Goal: Task Accomplishment & Management: Complete application form

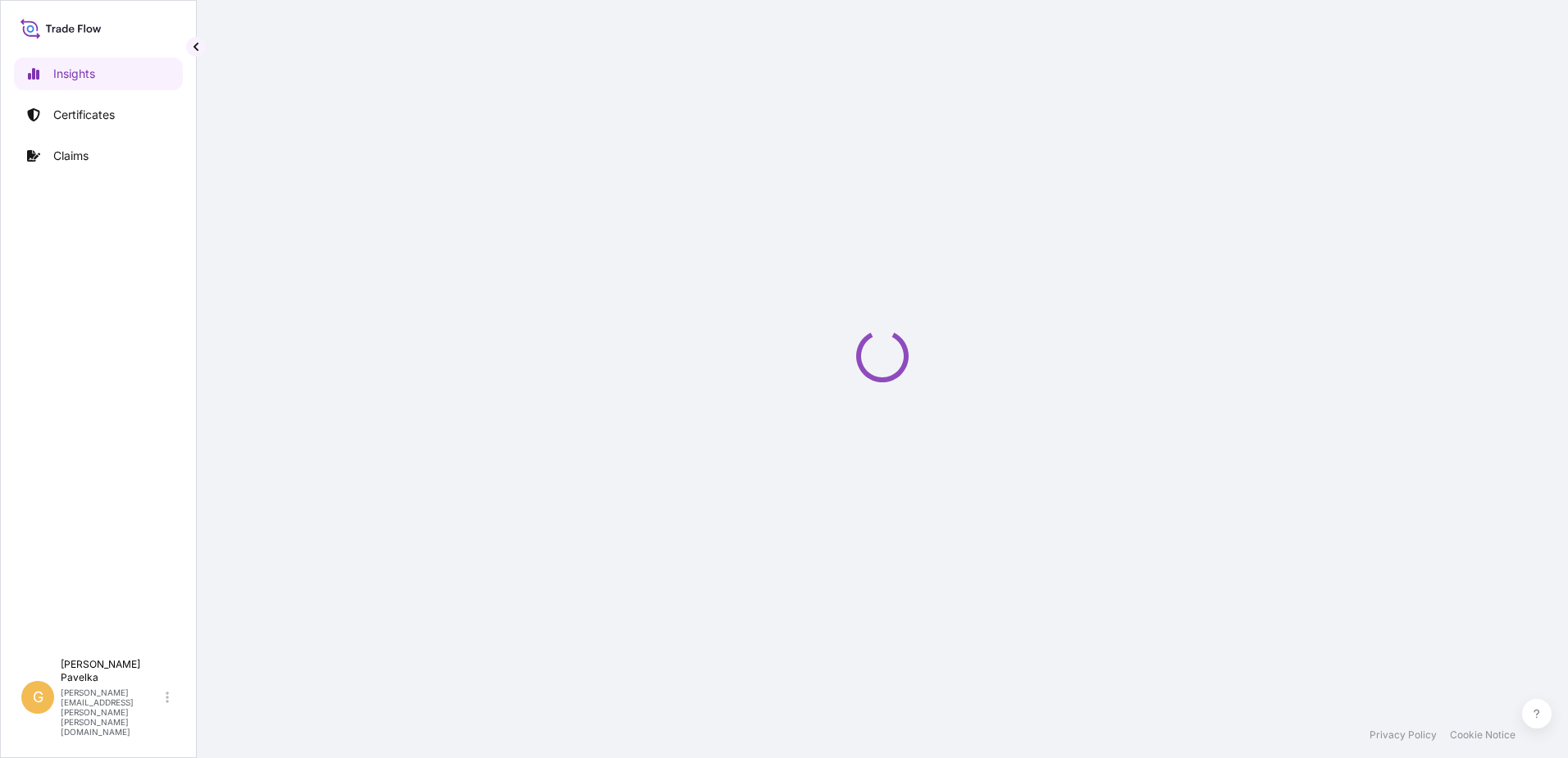
select select "2025"
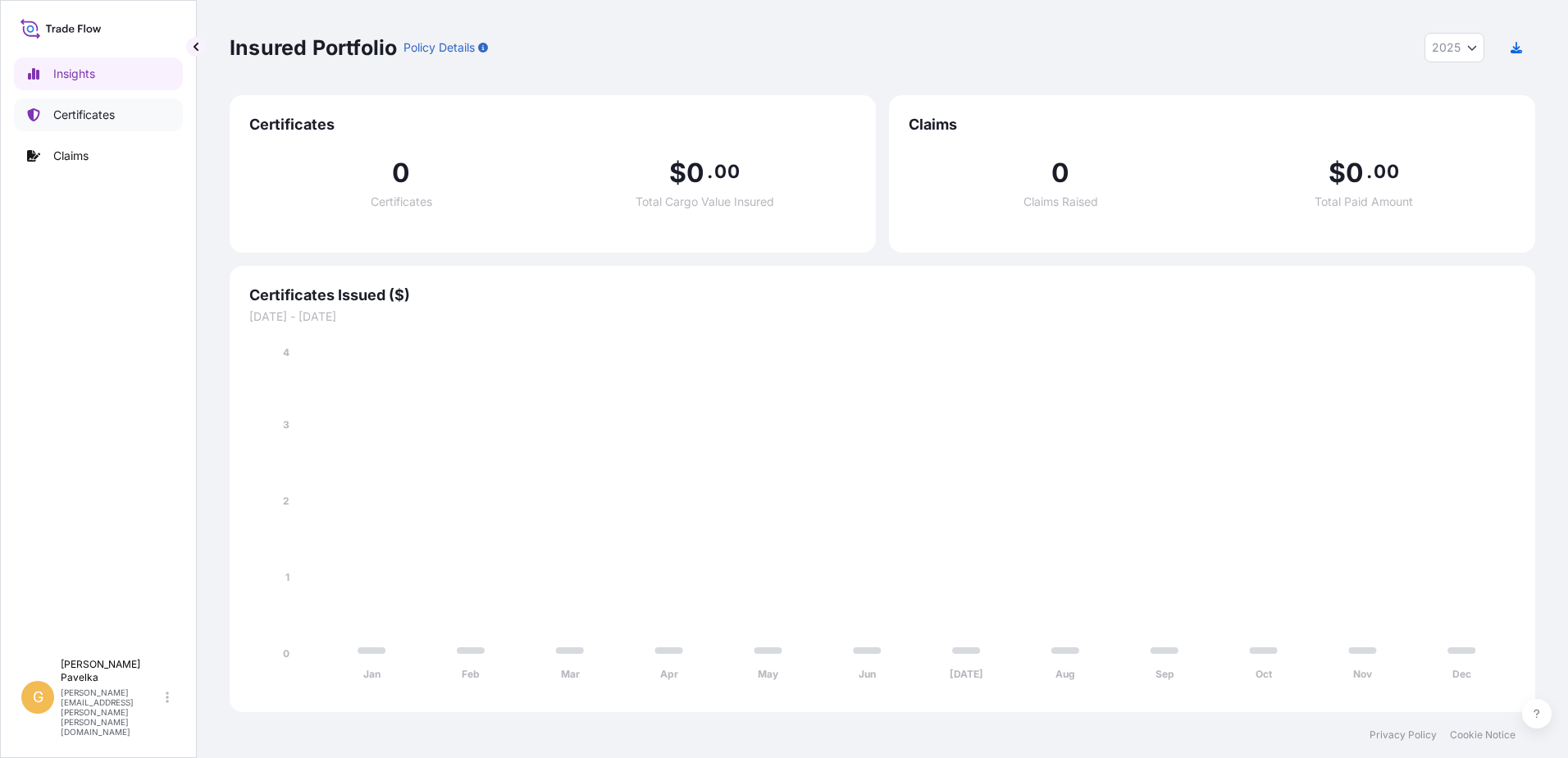
click at [90, 114] on p "Certificates" at bounding box center [84, 114] width 61 height 16
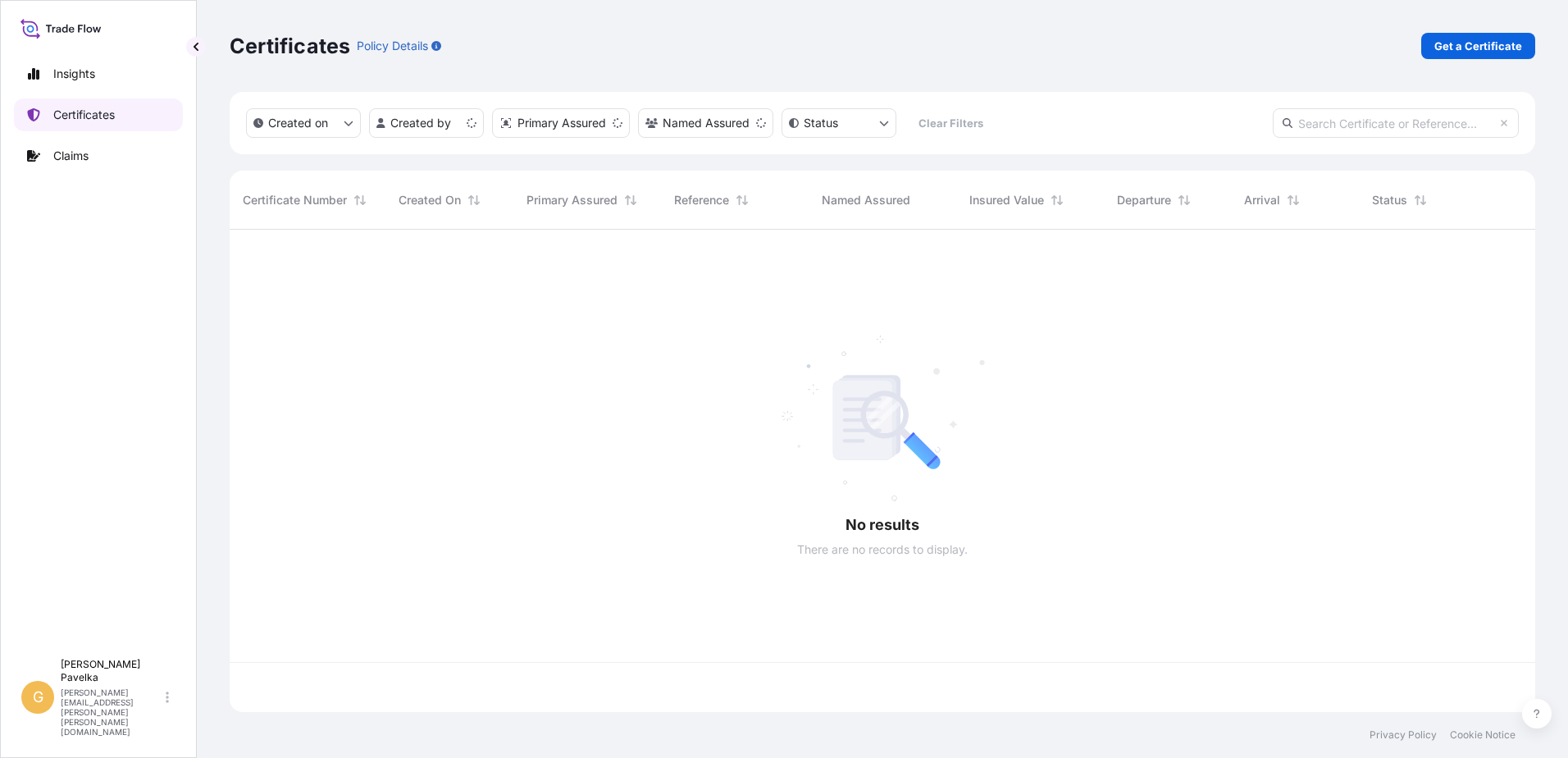
scroll to position [478, 1293]
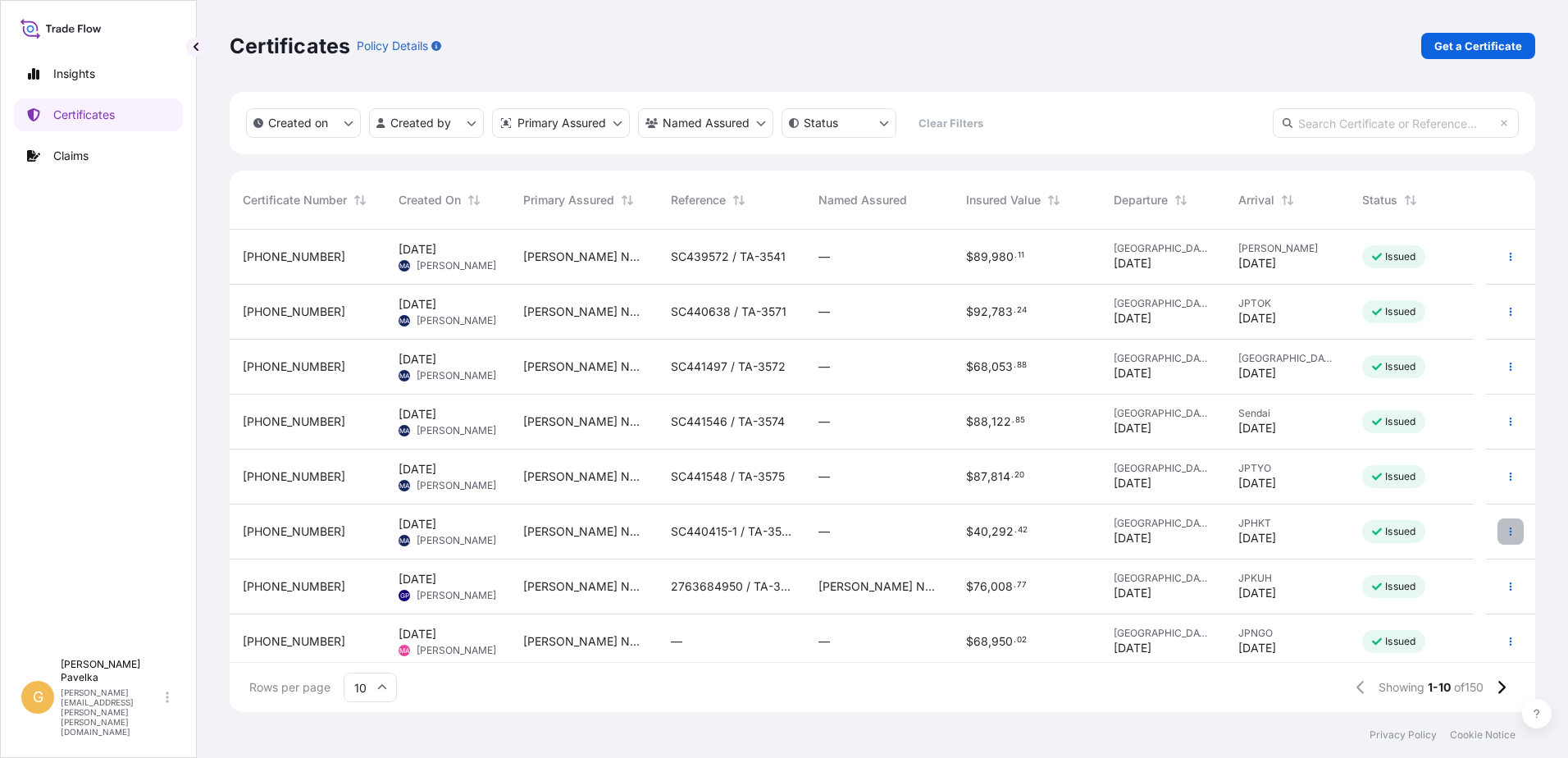
click at [1497, 529] on button "button" at bounding box center [1509, 530] width 26 height 26
click at [1506, 584] on icon "button" at bounding box center [1510, 586] width 10 height 10
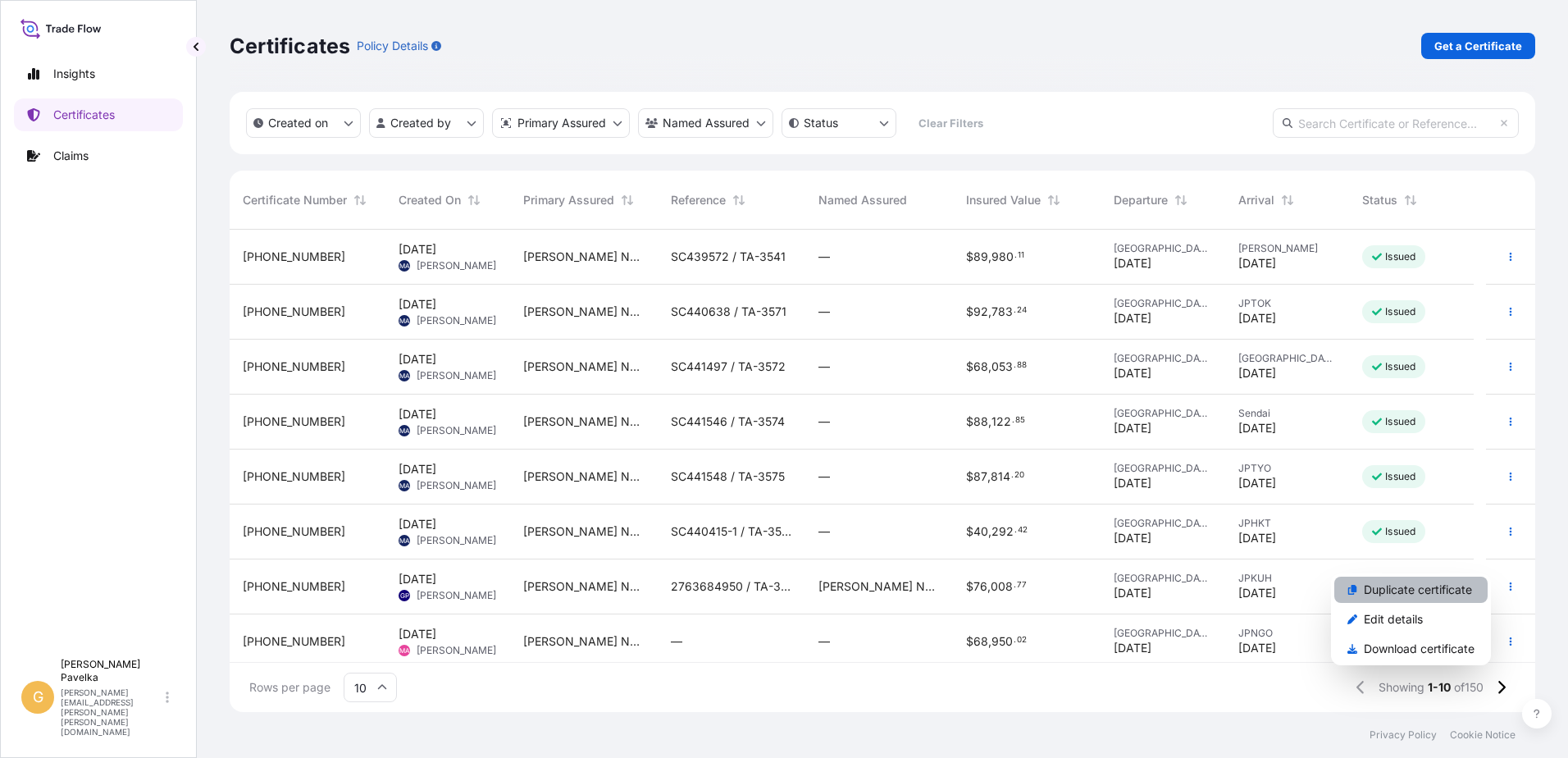
click at [1424, 594] on p "Duplicate certificate" at bounding box center [1417, 589] width 109 height 16
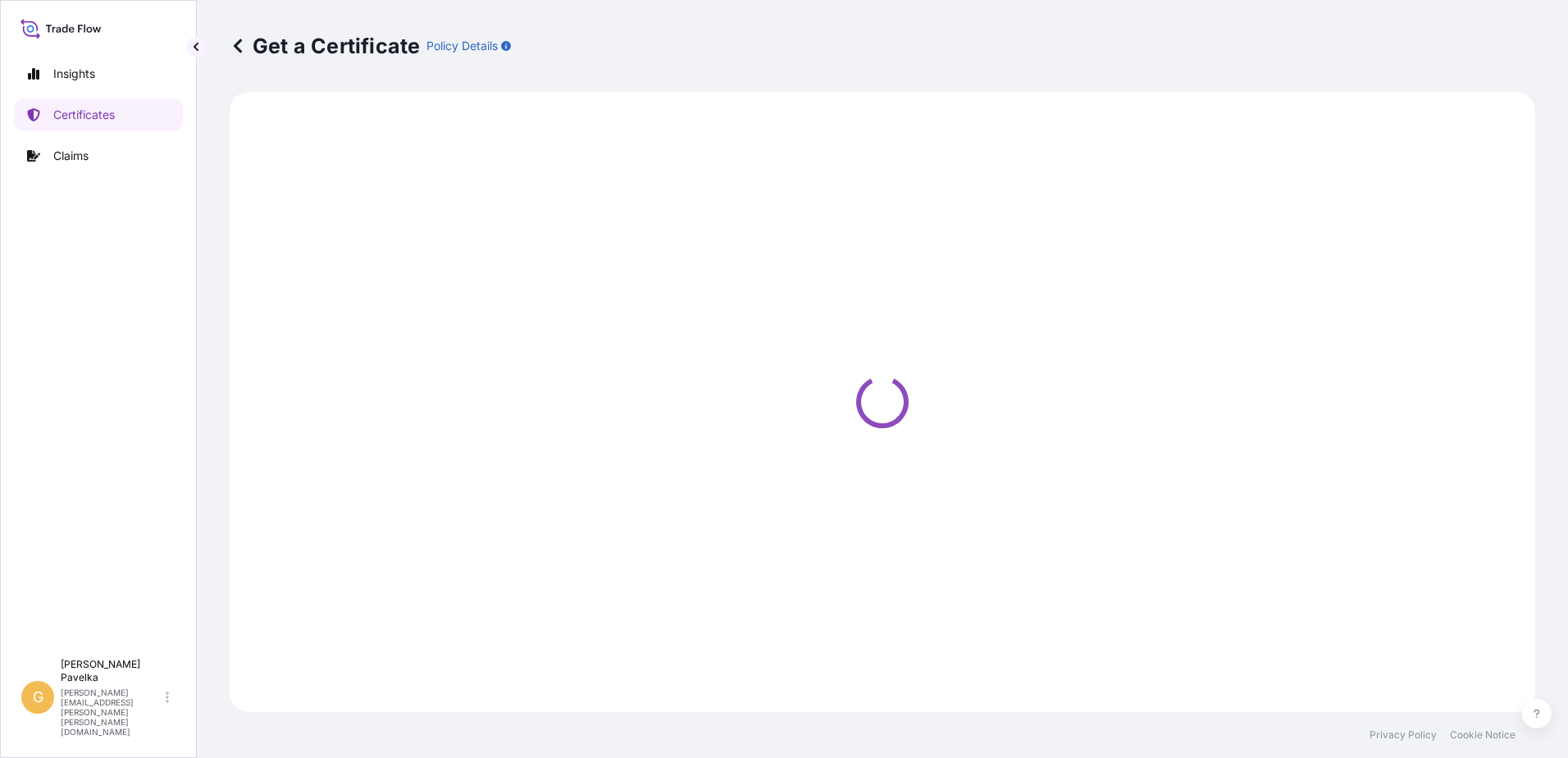
select select "Road / [GEOGRAPHIC_DATA]"
select select "Sea"
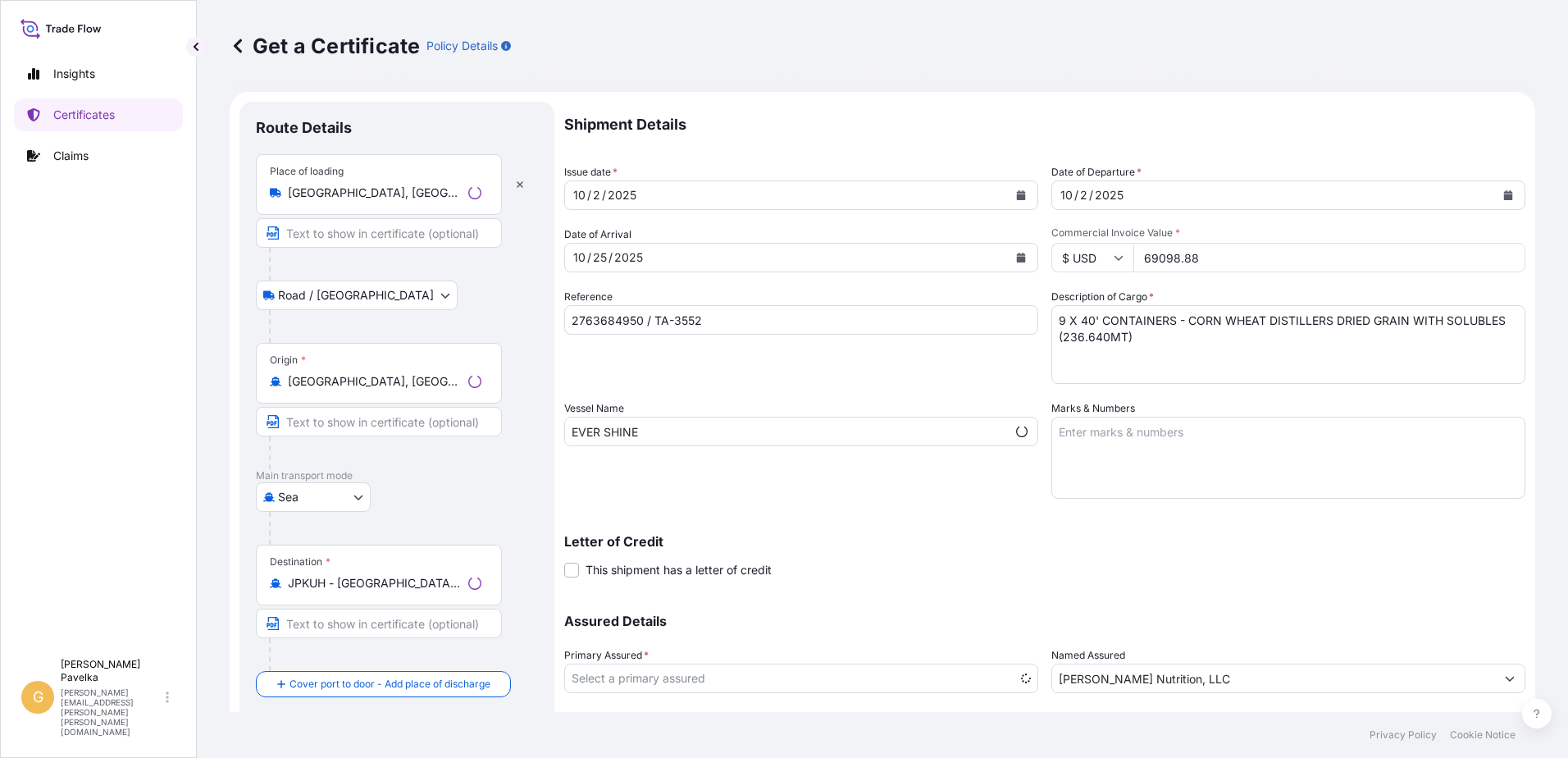
select select "31733"
click at [678, 199] on div "[DATE]" at bounding box center [786, 195] width 443 height 30
click at [1183, 264] on input "69098.88" at bounding box center [1329, 257] width 392 height 30
drag, startPoint x: 1198, startPoint y: 264, endPoint x: 1081, endPoint y: 247, distance: 118.2
click at [1081, 247] on div "$ USD 69098.88" at bounding box center [1287, 257] width 474 height 30
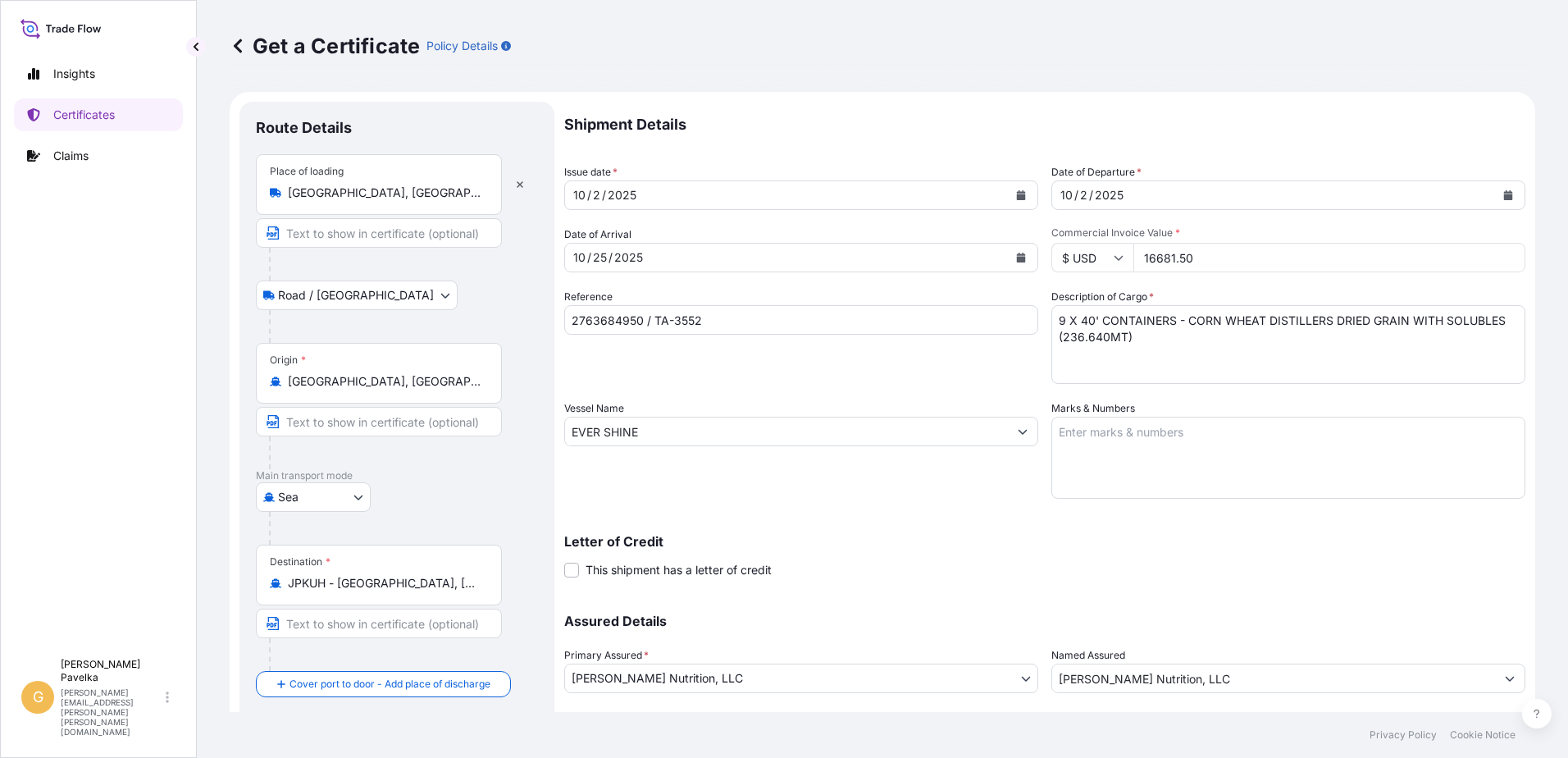
type input "16681.50"
type input "2762745260 / TA-3512"
click at [1059, 324] on textarea "9 X 40' CONTAINERS - CORN WHEAT DISTILLERS DRIED GRAIN WITH SOLUBLES (236.640MT)" at bounding box center [1287, 344] width 474 height 79
type textarea "4 X 40' CONTAINERS - GRAIN SCREENING PELLETS (74.140MT)"
click at [356, 565] on div "Destination * JPKUH - [GEOGRAPHIC_DATA], [GEOGRAPHIC_DATA]" at bounding box center [379, 575] width 246 height 61
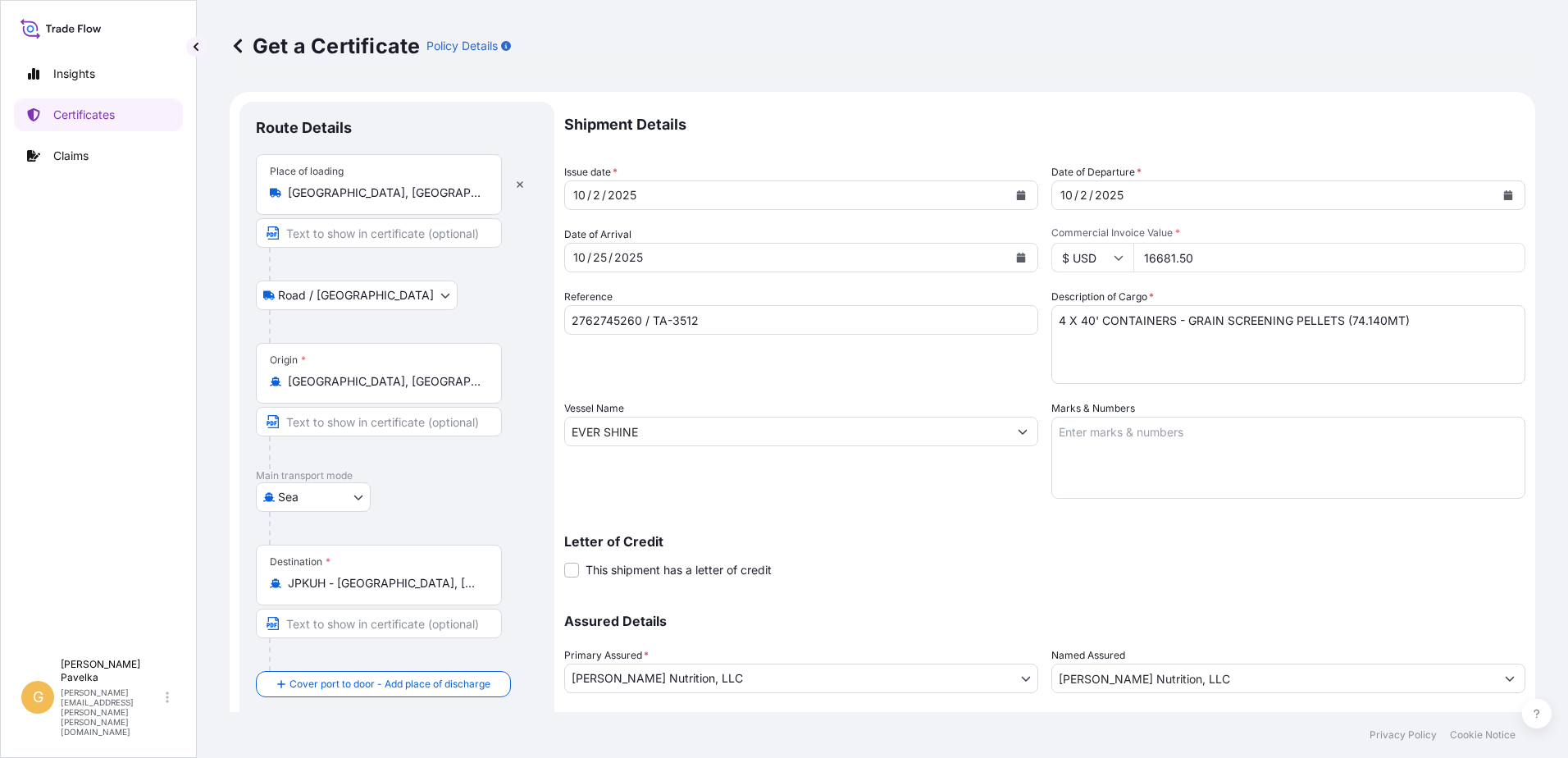
click at [356, 575] on input "JPKUH - [GEOGRAPHIC_DATA], [GEOGRAPHIC_DATA]" at bounding box center [384, 582] width 193 height 16
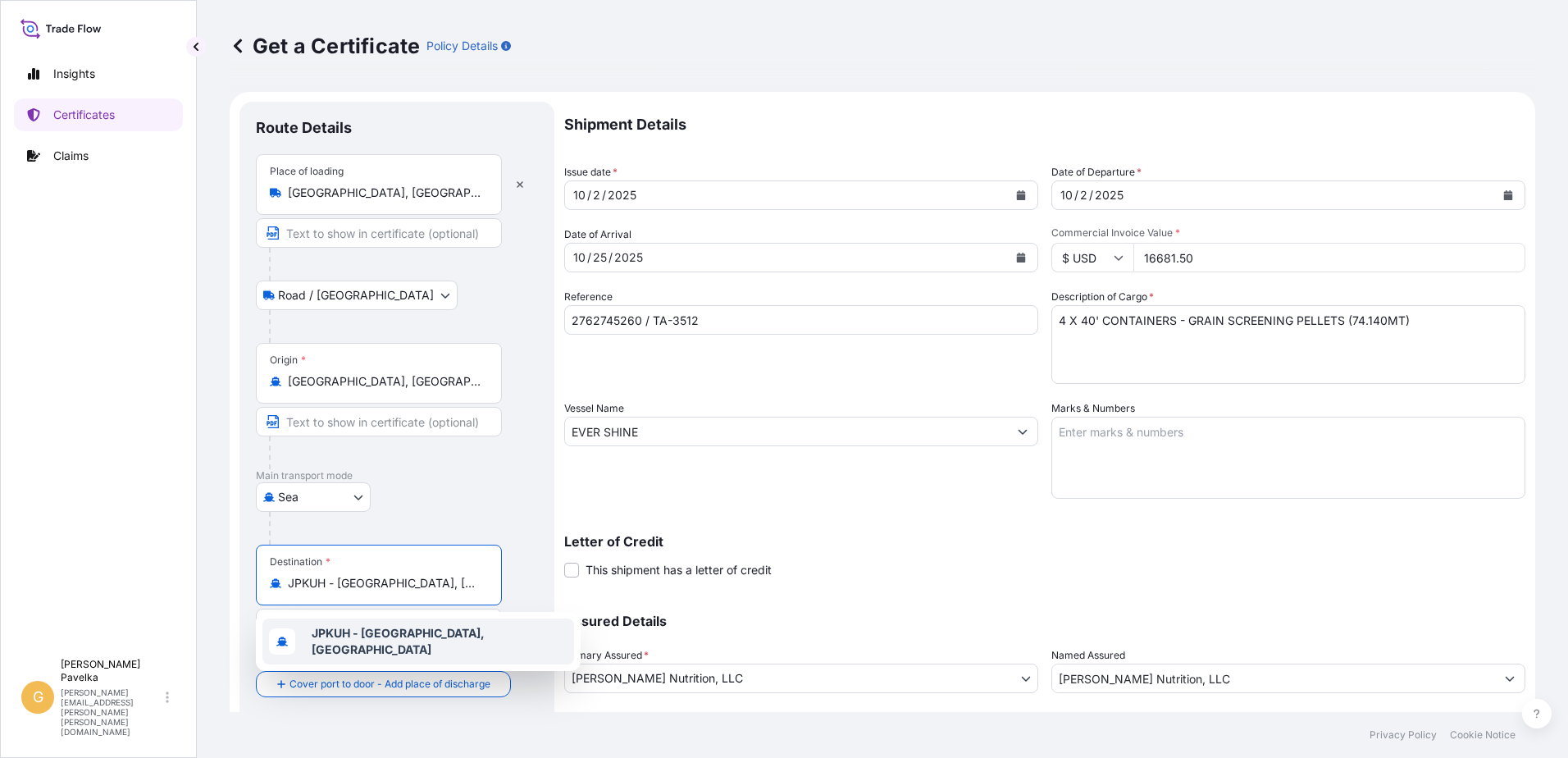
click at [389, 633] on b "JPKUH - [GEOGRAPHIC_DATA], [GEOGRAPHIC_DATA]" at bounding box center [398, 641] width 173 height 31
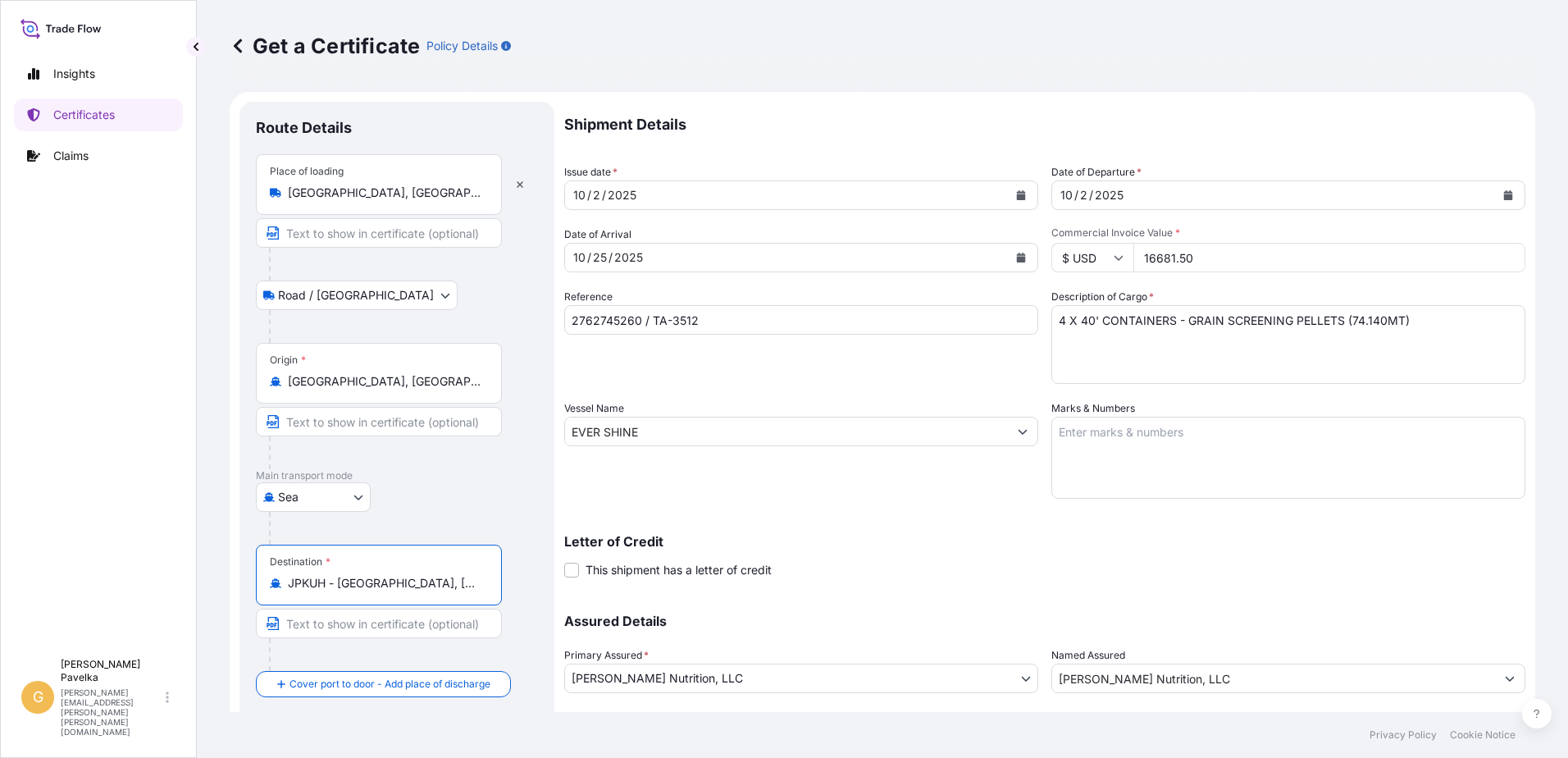
drag, startPoint x: 398, startPoint y: 593, endPoint x: 294, endPoint y: 573, distance: 105.9
click at [294, 573] on div "Destination * JPKUH - [GEOGRAPHIC_DATA], [GEOGRAPHIC_DATA]" at bounding box center [379, 575] width 246 height 61
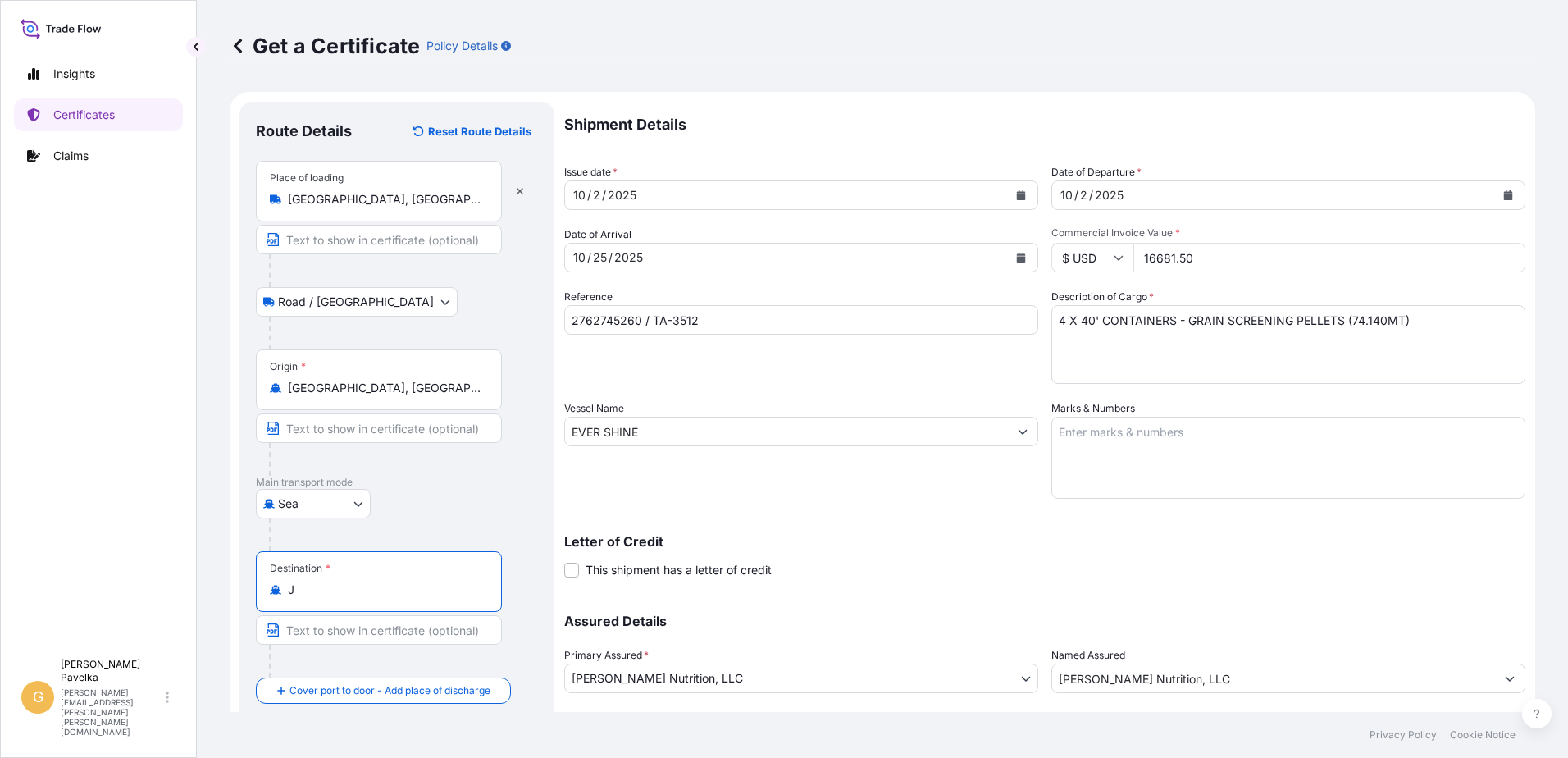
type input "J"
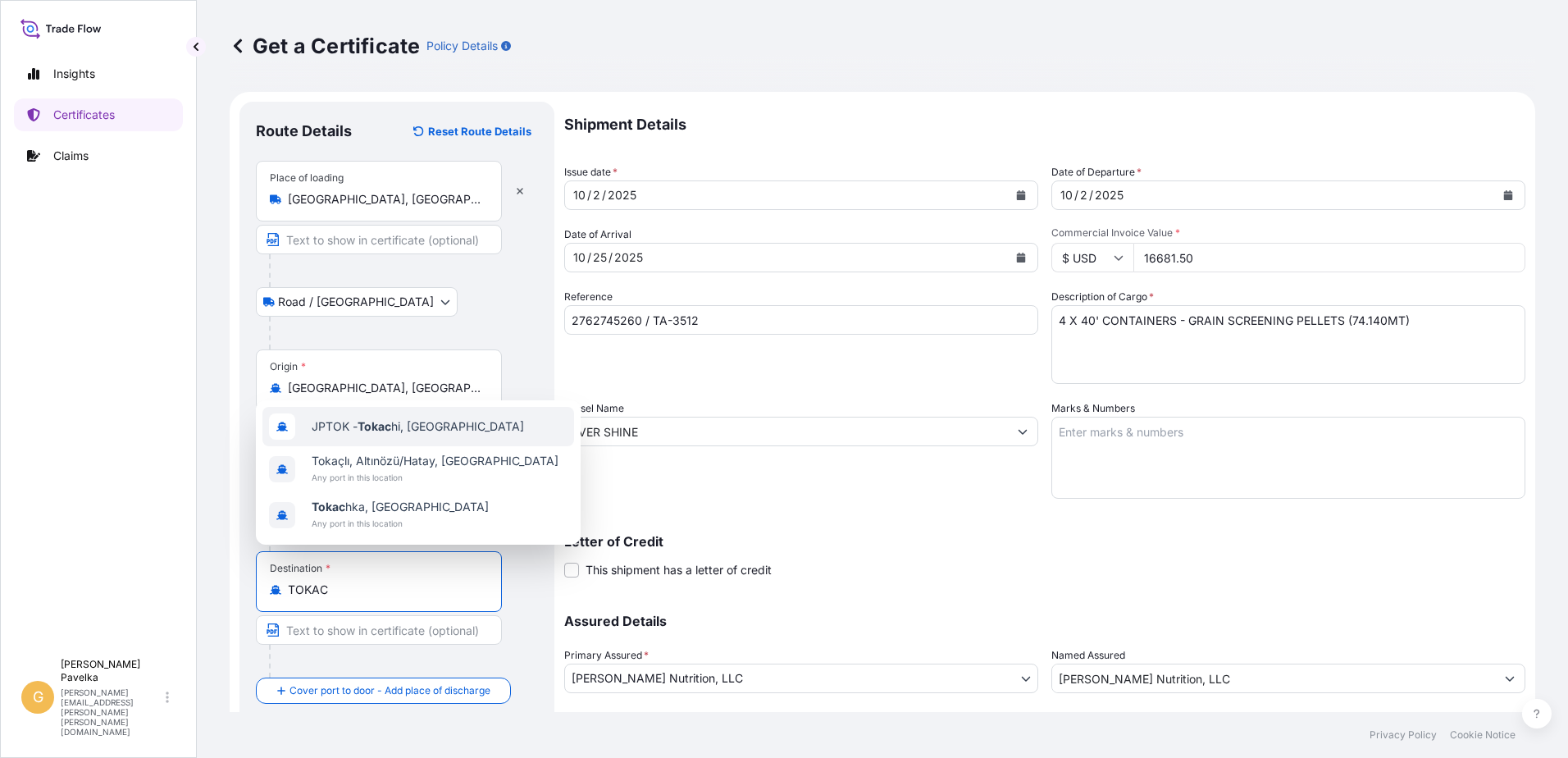
click at [413, 431] on span "JPTOK - Tokac hi, [GEOGRAPHIC_DATA]" at bounding box center [417, 426] width 212 height 16
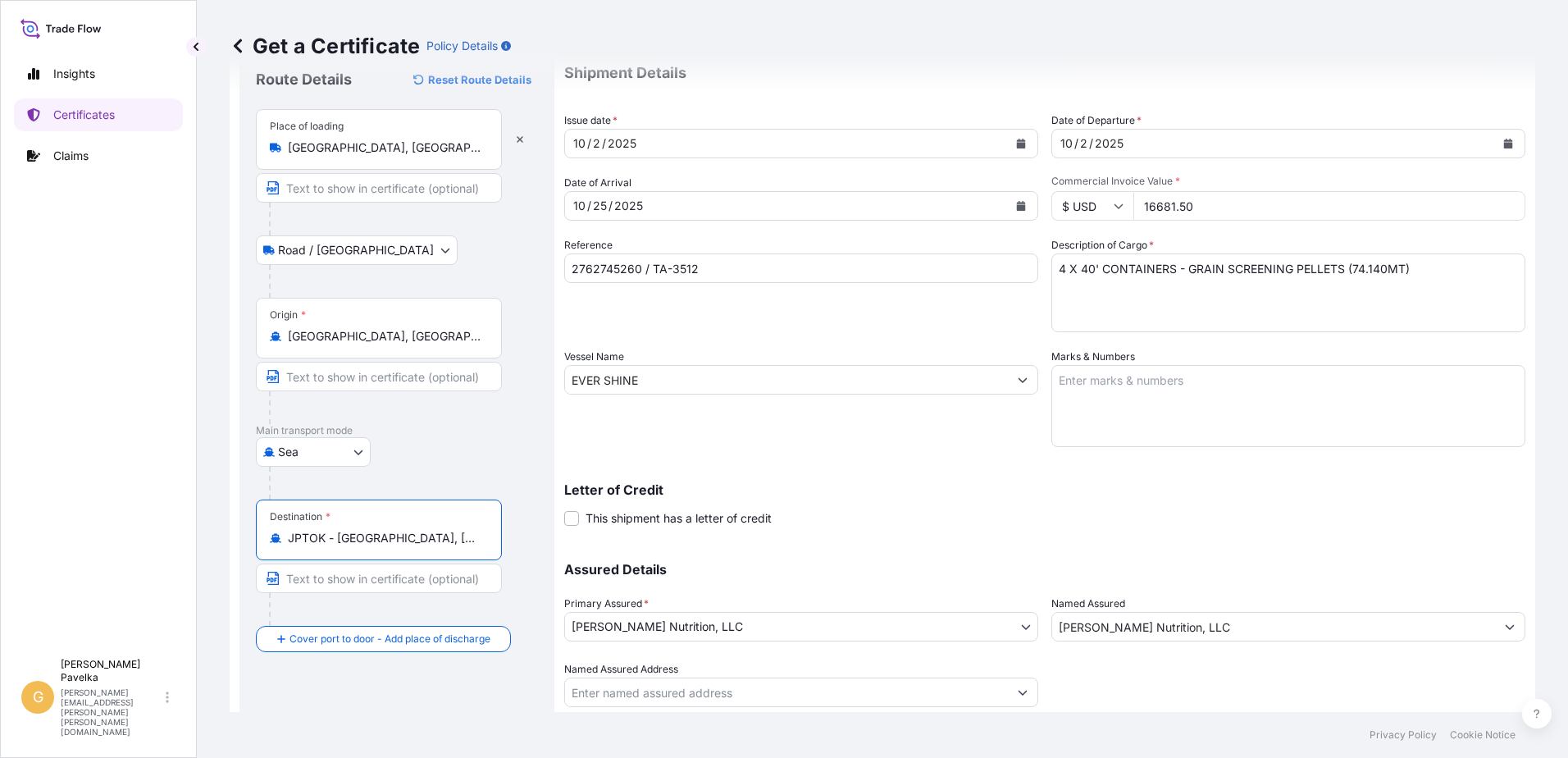
scroll to position [103, 0]
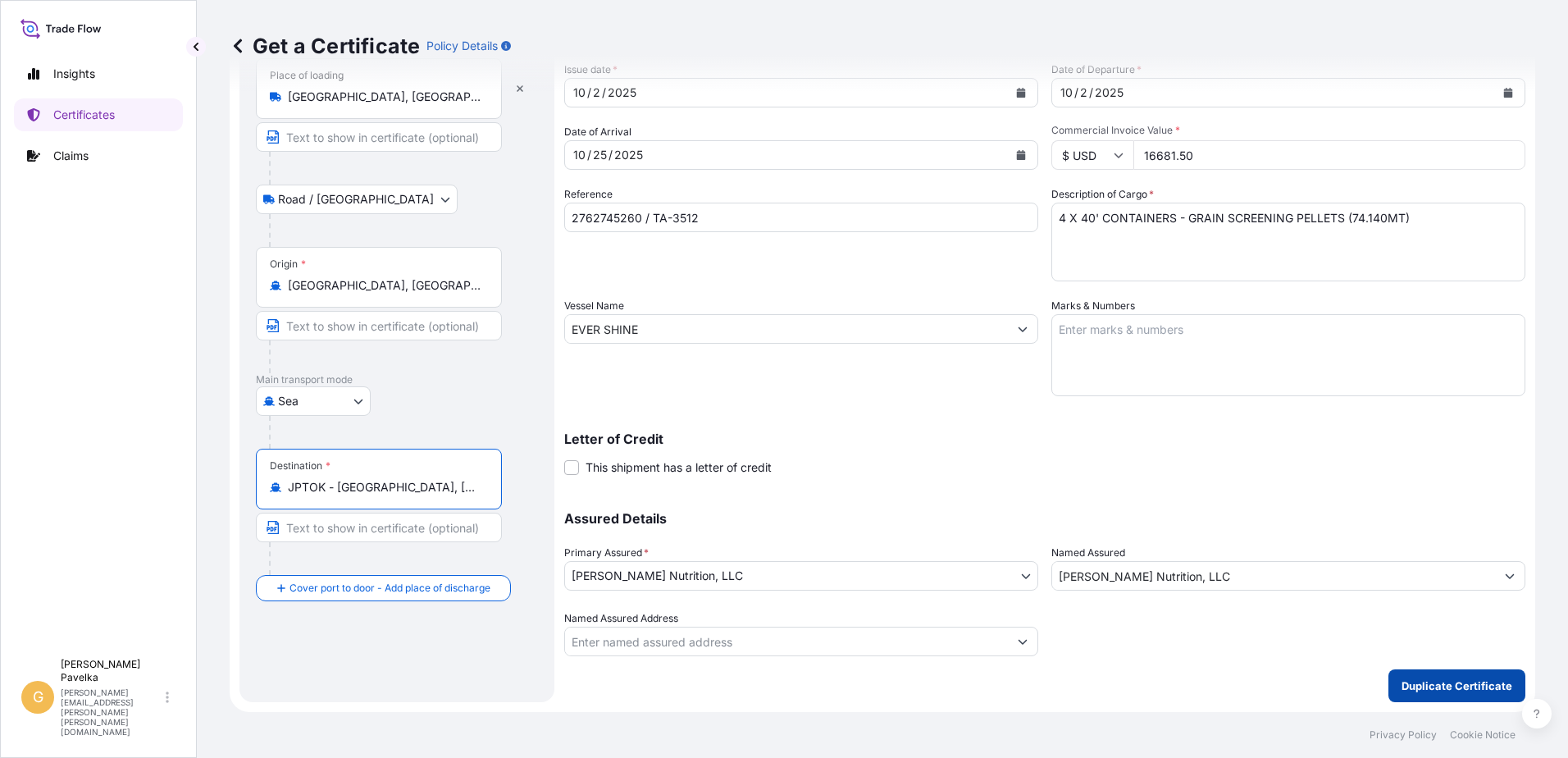
type input "JPTOK - [GEOGRAPHIC_DATA], [GEOGRAPHIC_DATA]"
click at [1421, 687] on p "Duplicate Certificate" at bounding box center [1457, 685] width 110 height 16
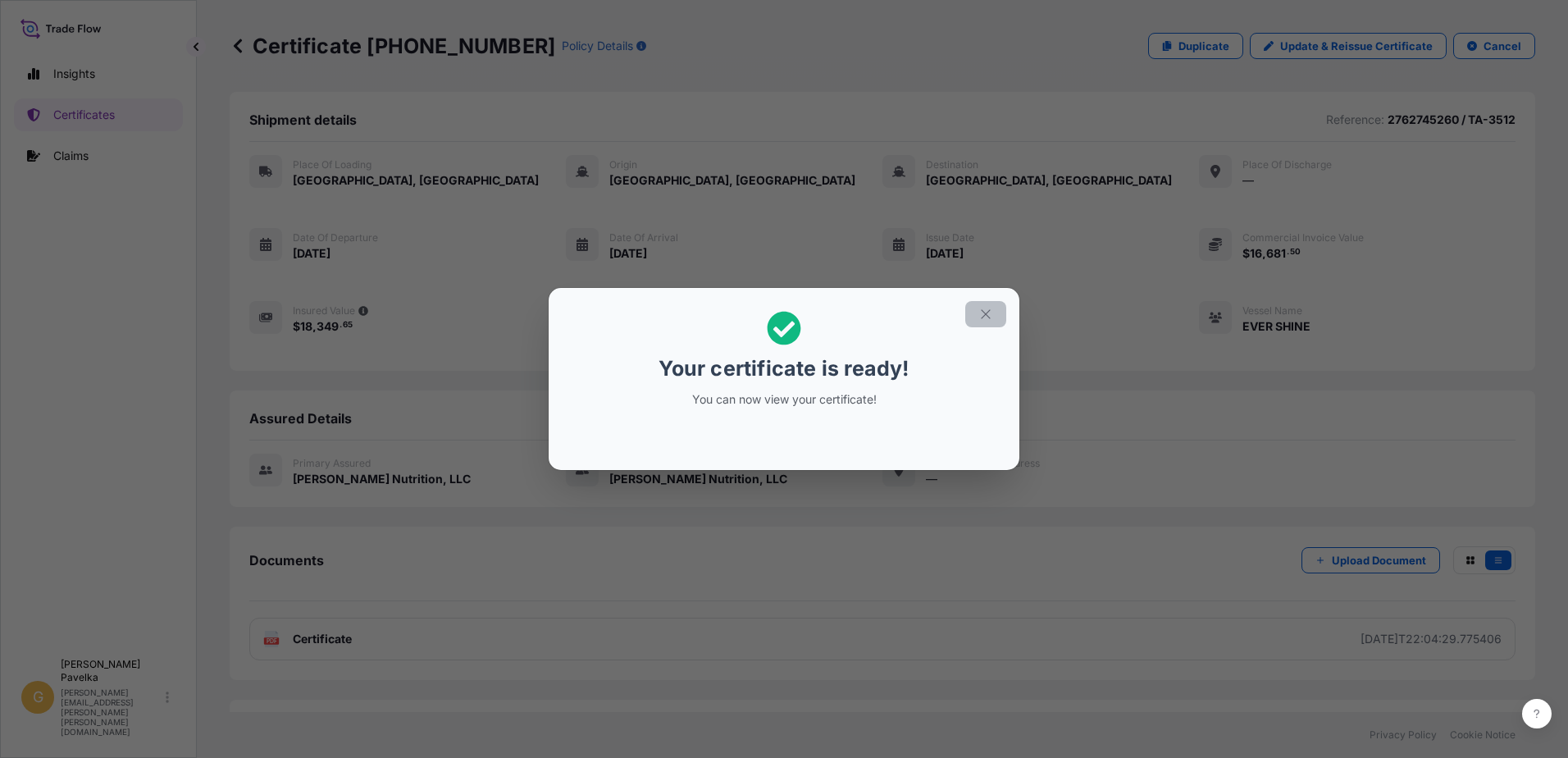
click at [976, 314] on button "button" at bounding box center [985, 313] width 41 height 26
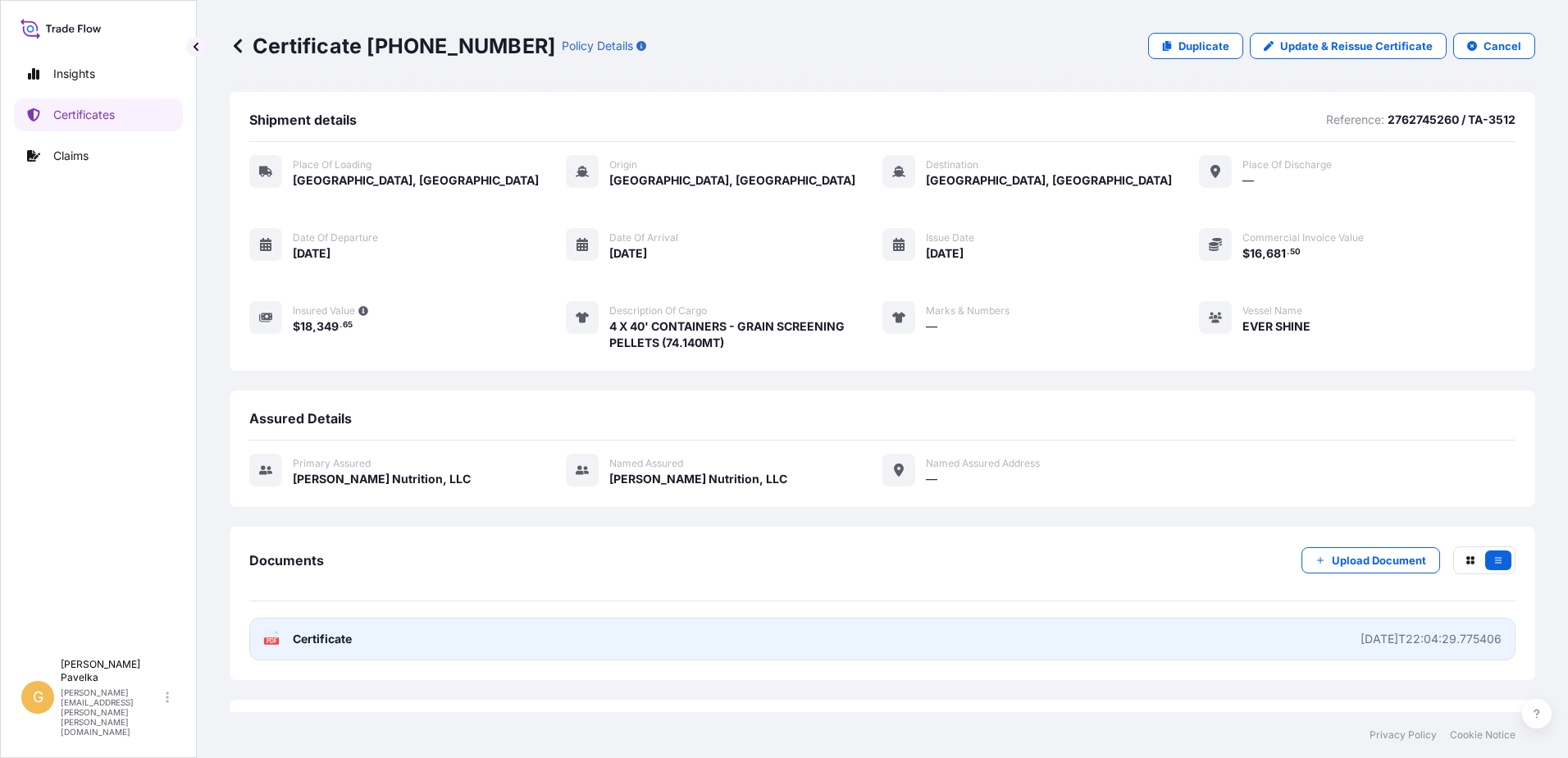
scroll to position [70, 0]
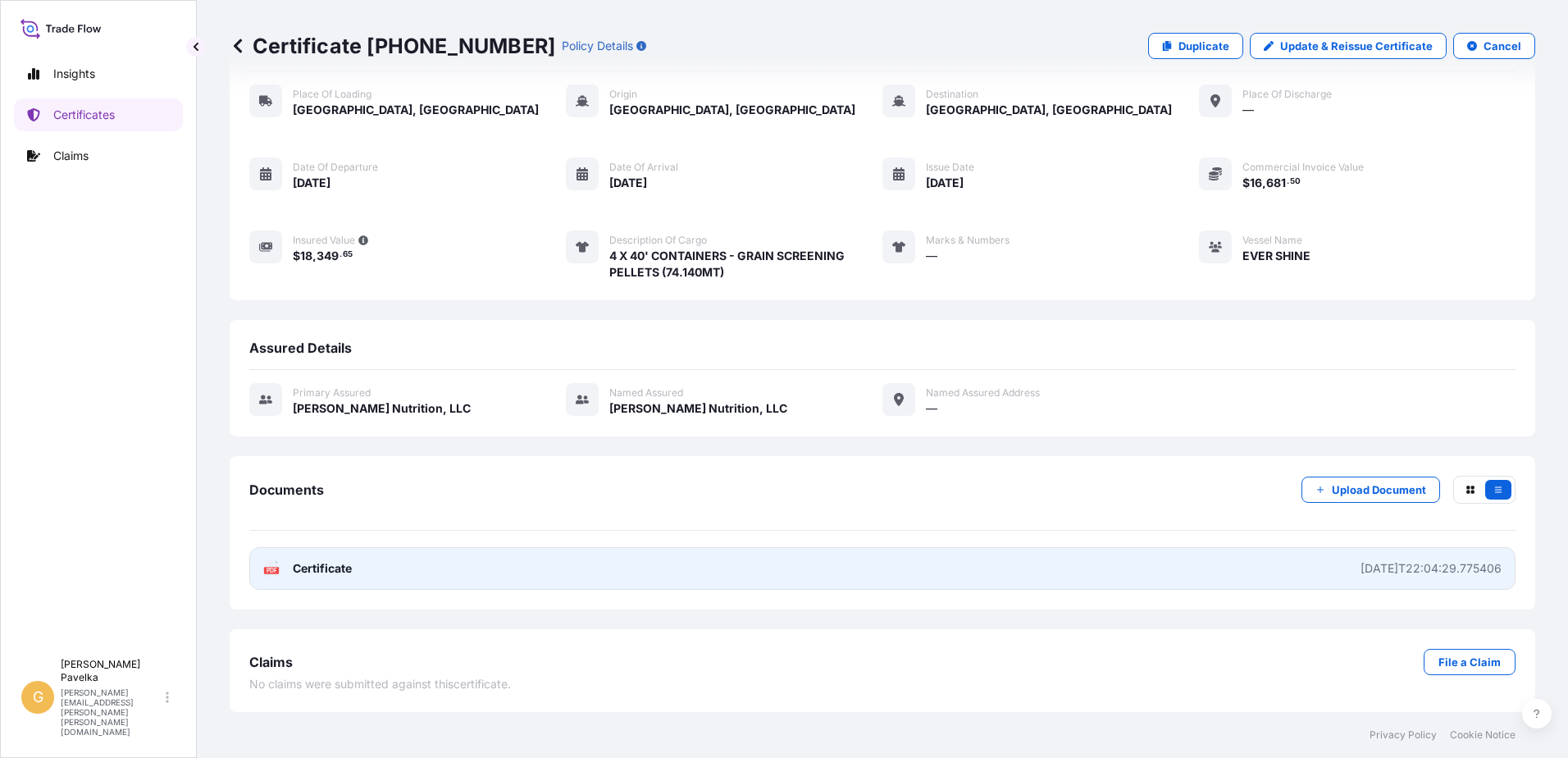
click at [313, 568] on span "Certificate" at bounding box center [322, 568] width 59 height 16
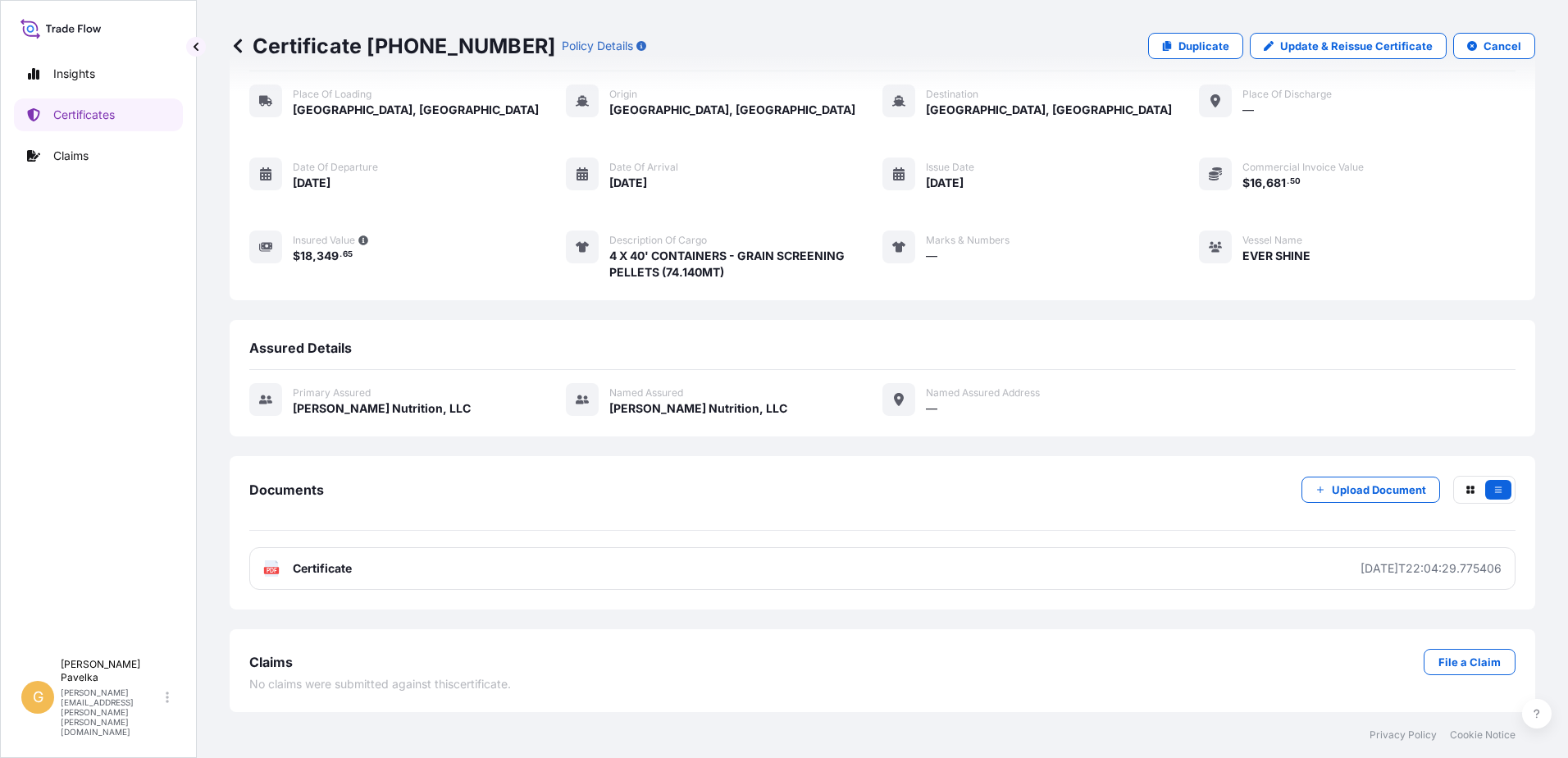
click at [241, 41] on icon at bounding box center [237, 45] width 16 height 16
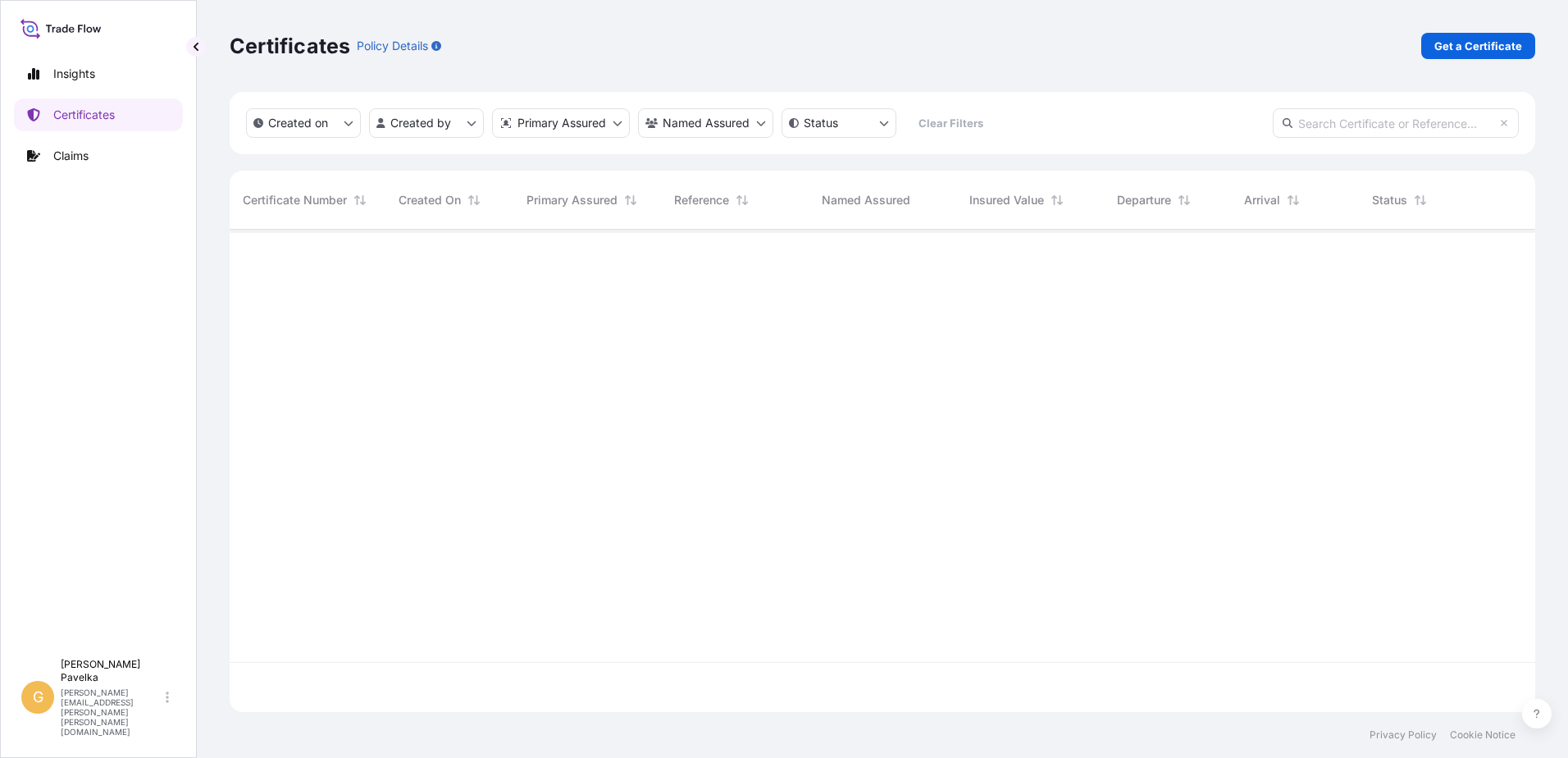
scroll to position [478, 1293]
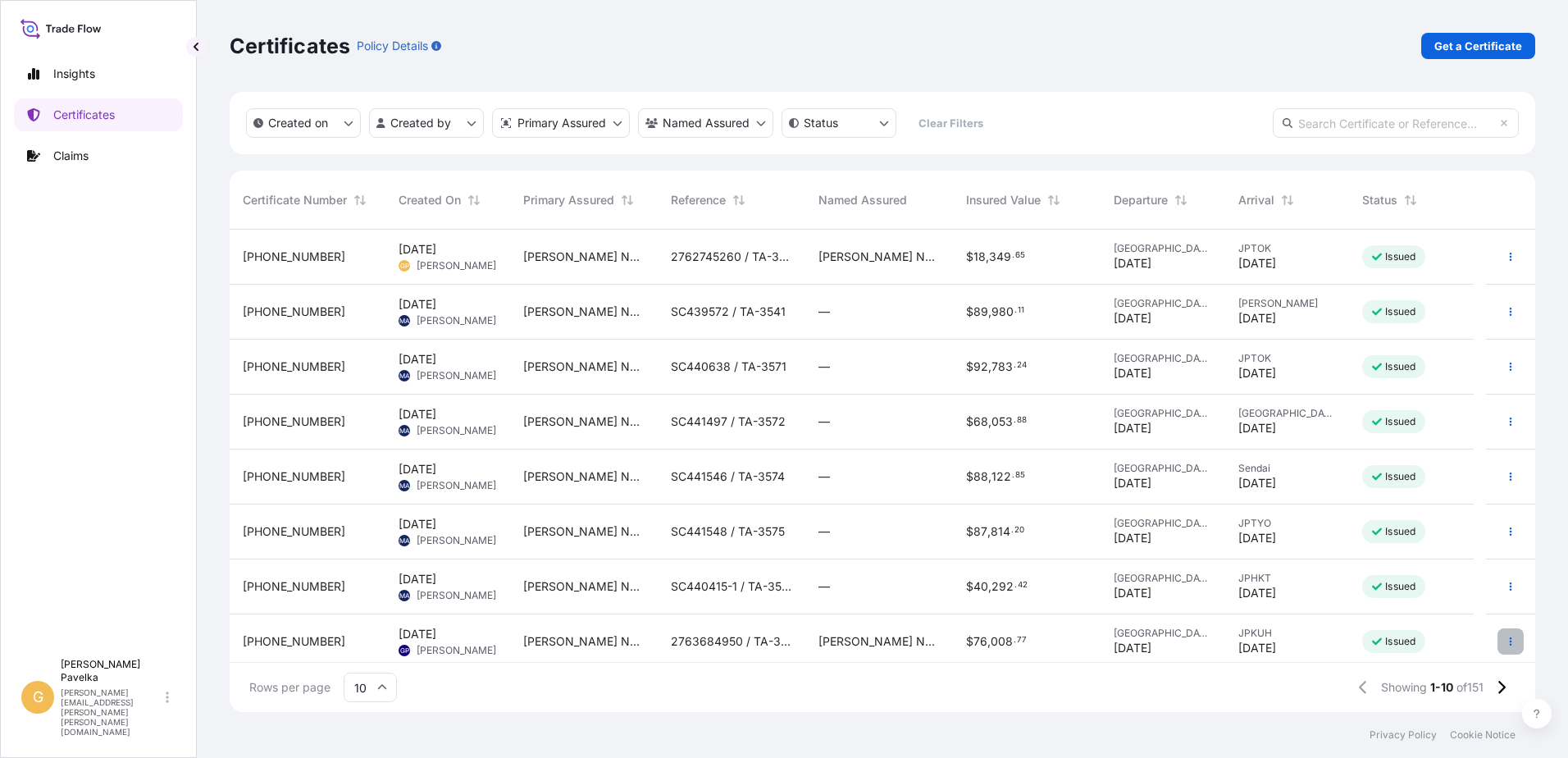
click at [1509, 638] on icon "button" at bounding box center [1510, 641] width 3 height 9
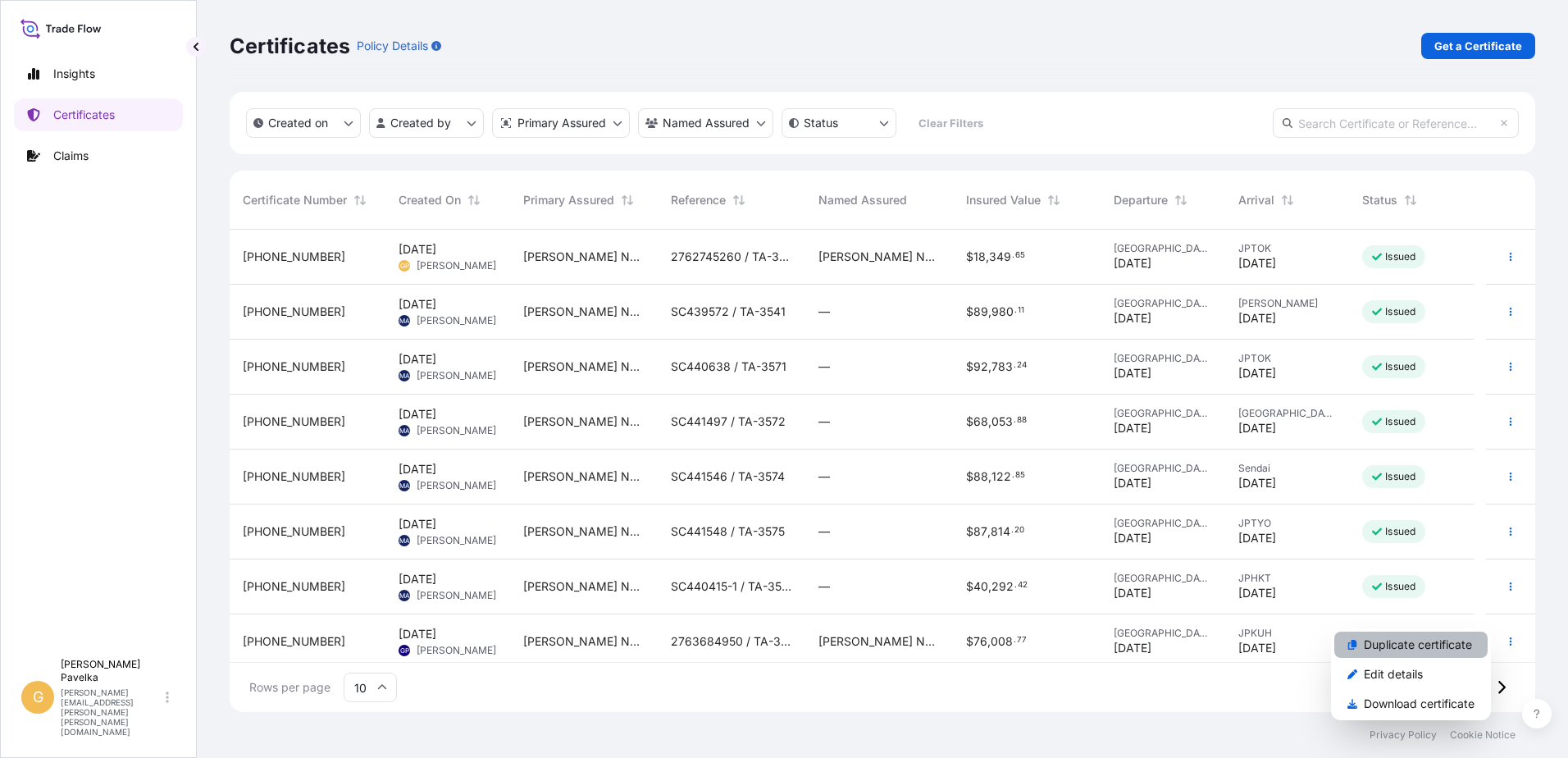
click at [1424, 648] on p "Duplicate certificate" at bounding box center [1417, 644] width 109 height 16
select select "Road / [GEOGRAPHIC_DATA]"
select select "Sea"
select select "31733"
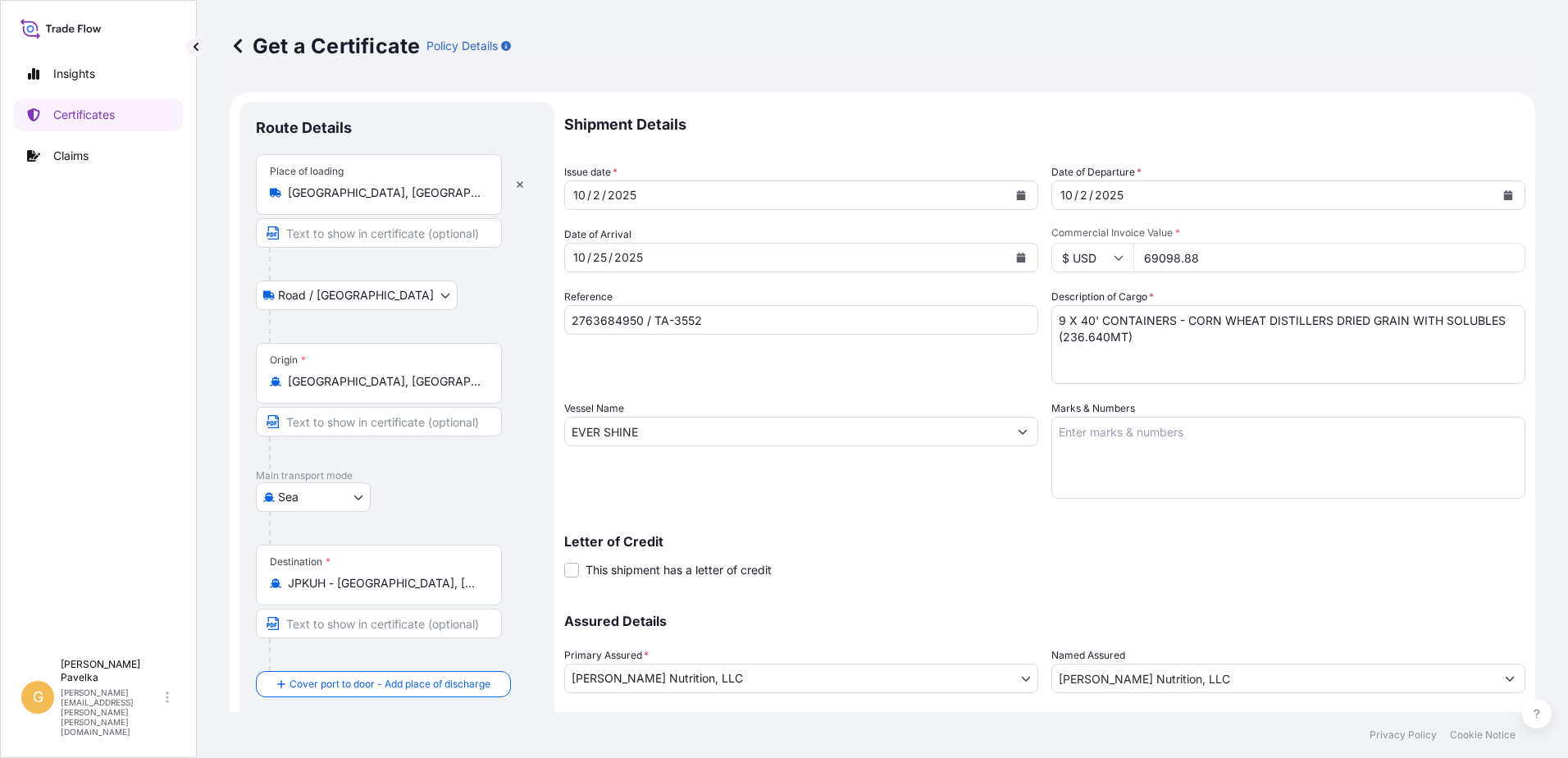
click at [668, 193] on div "[DATE]" at bounding box center [786, 195] width 443 height 30
click at [1024, 195] on button "Calendar" at bounding box center [1020, 194] width 26 height 26
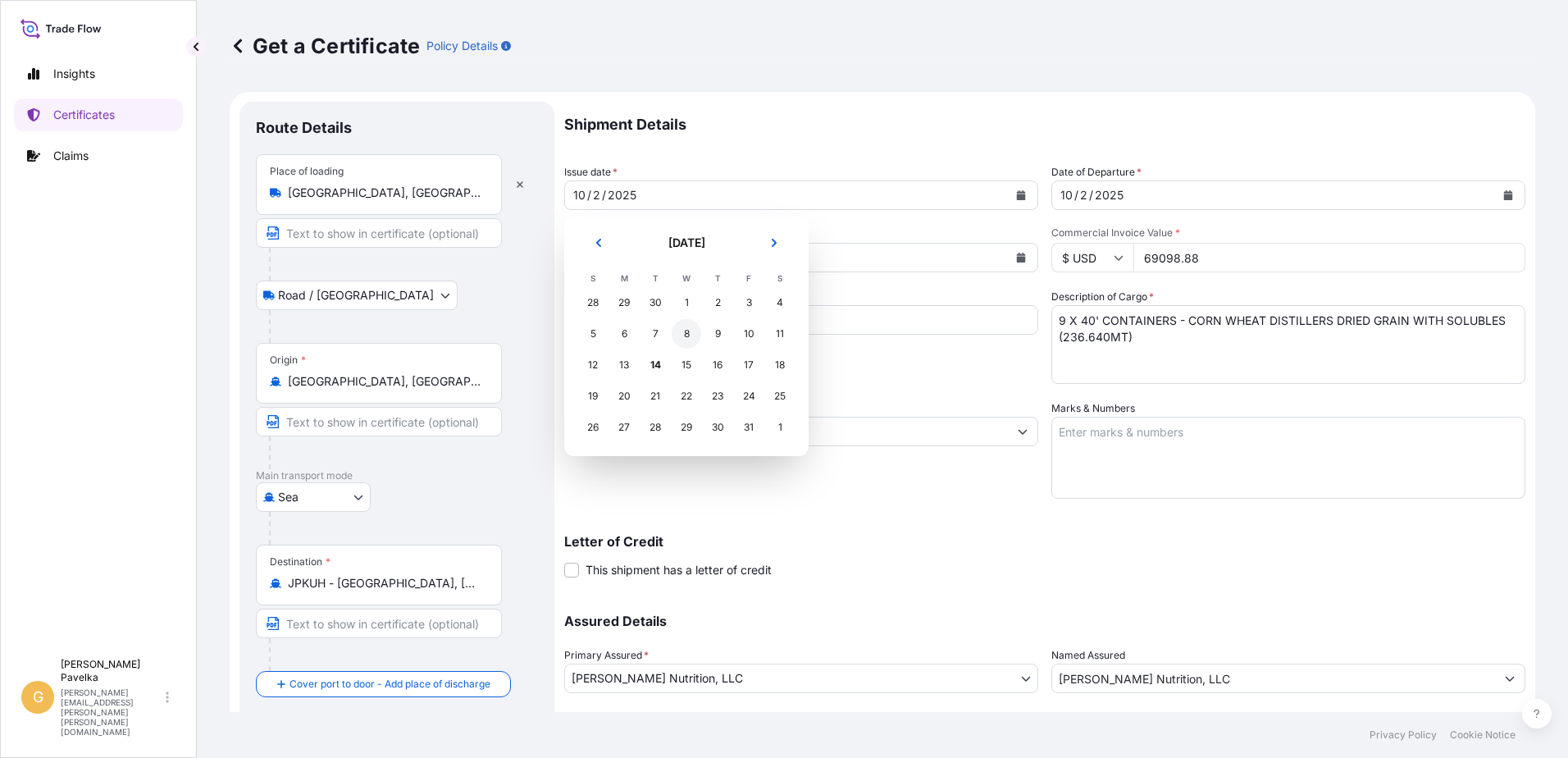
click at [692, 331] on div "8" at bounding box center [686, 333] width 30 height 30
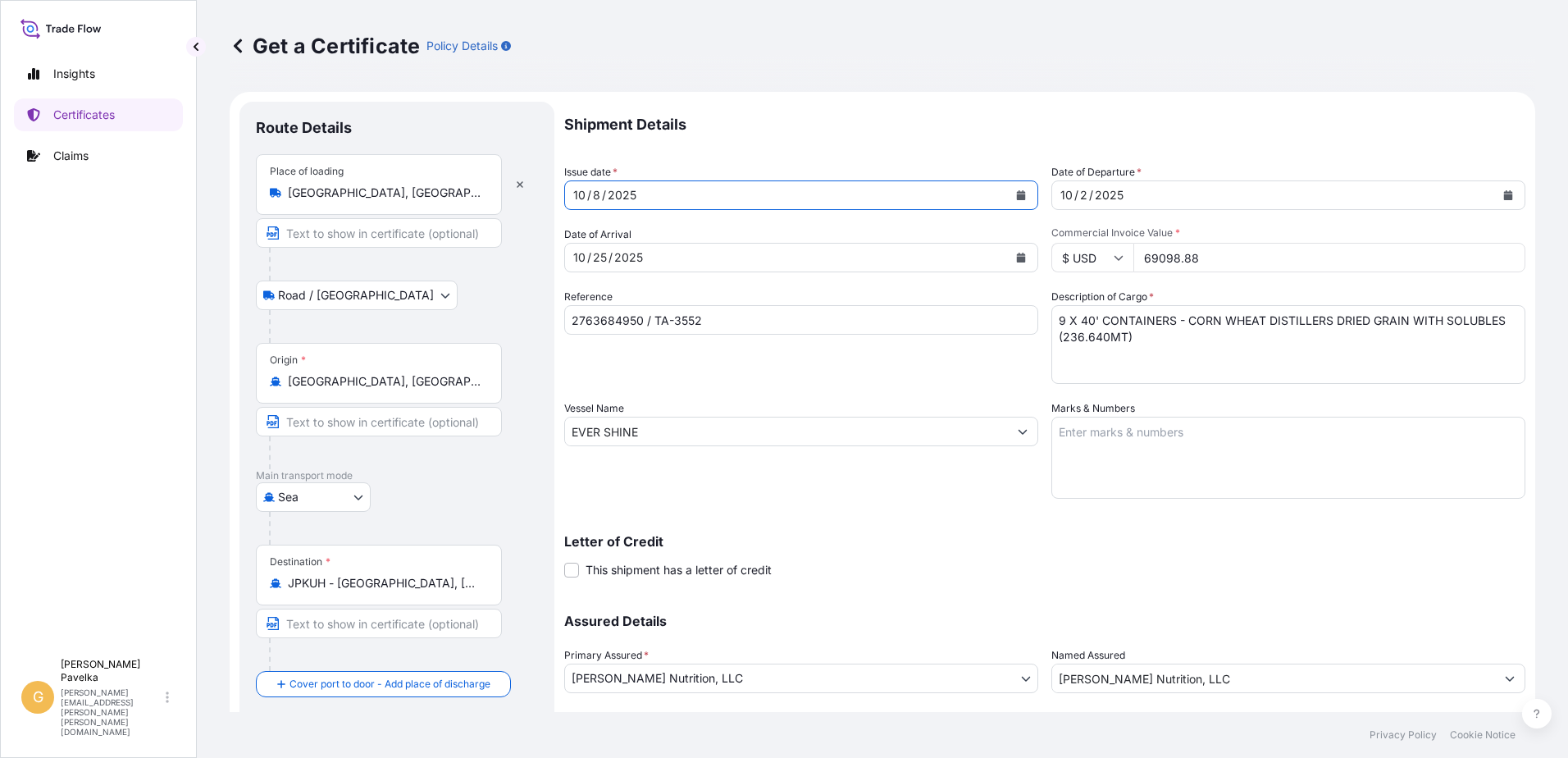
click at [1127, 188] on div "[DATE]" at bounding box center [1273, 195] width 443 height 30
click at [1504, 198] on icon "Calendar" at bounding box center [1507, 195] width 9 height 10
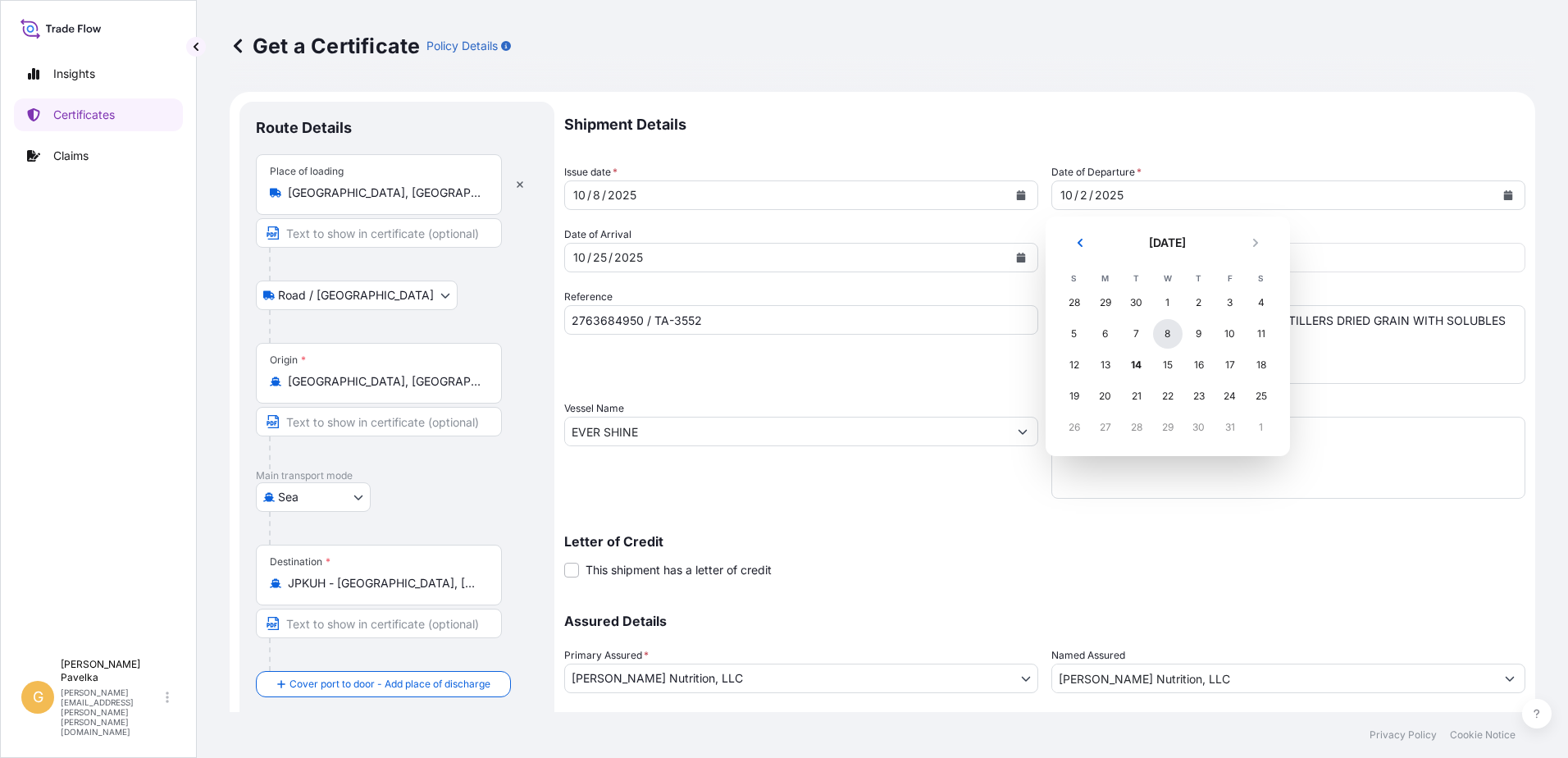
click at [1167, 336] on div "8" at bounding box center [1167, 333] width 30 height 30
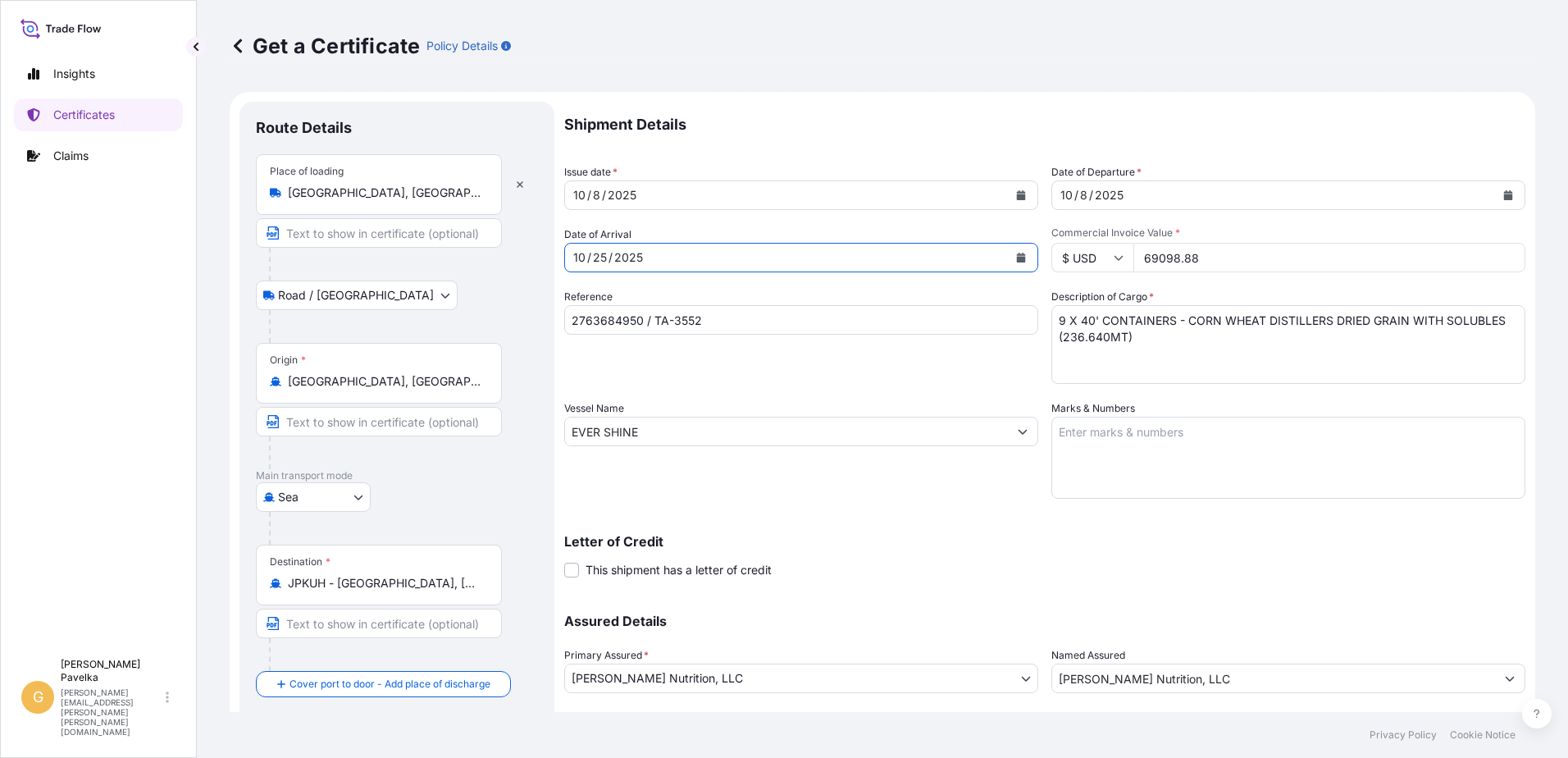
click at [1017, 255] on icon "Calendar" at bounding box center [1020, 257] width 9 height 10
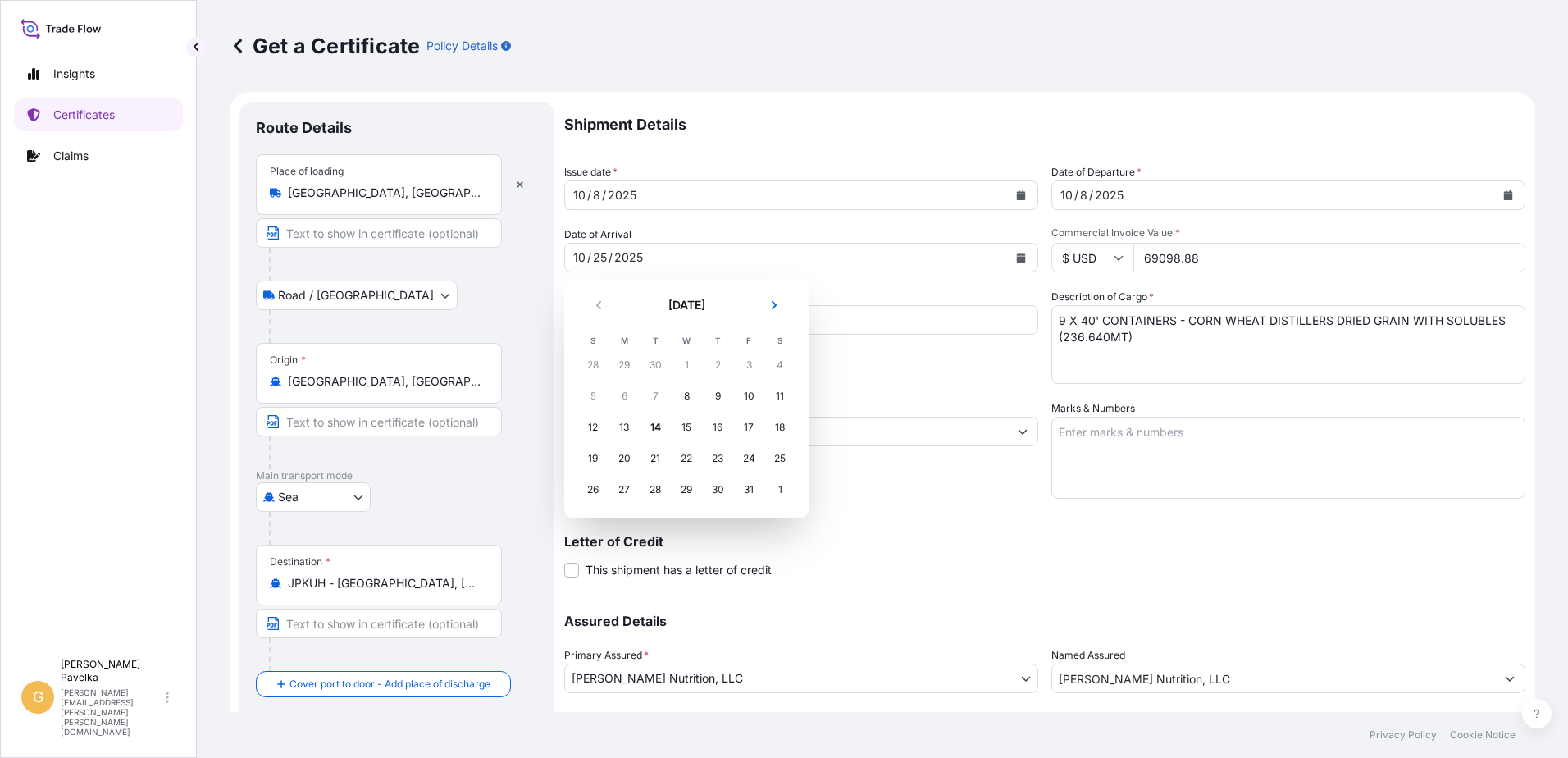
click at [778, 488] on div "1" at bounding box center [779, 489] width 30 height 30
click at [778, 489] on div "1" at bounding box center [779, 489] width 30 height 30
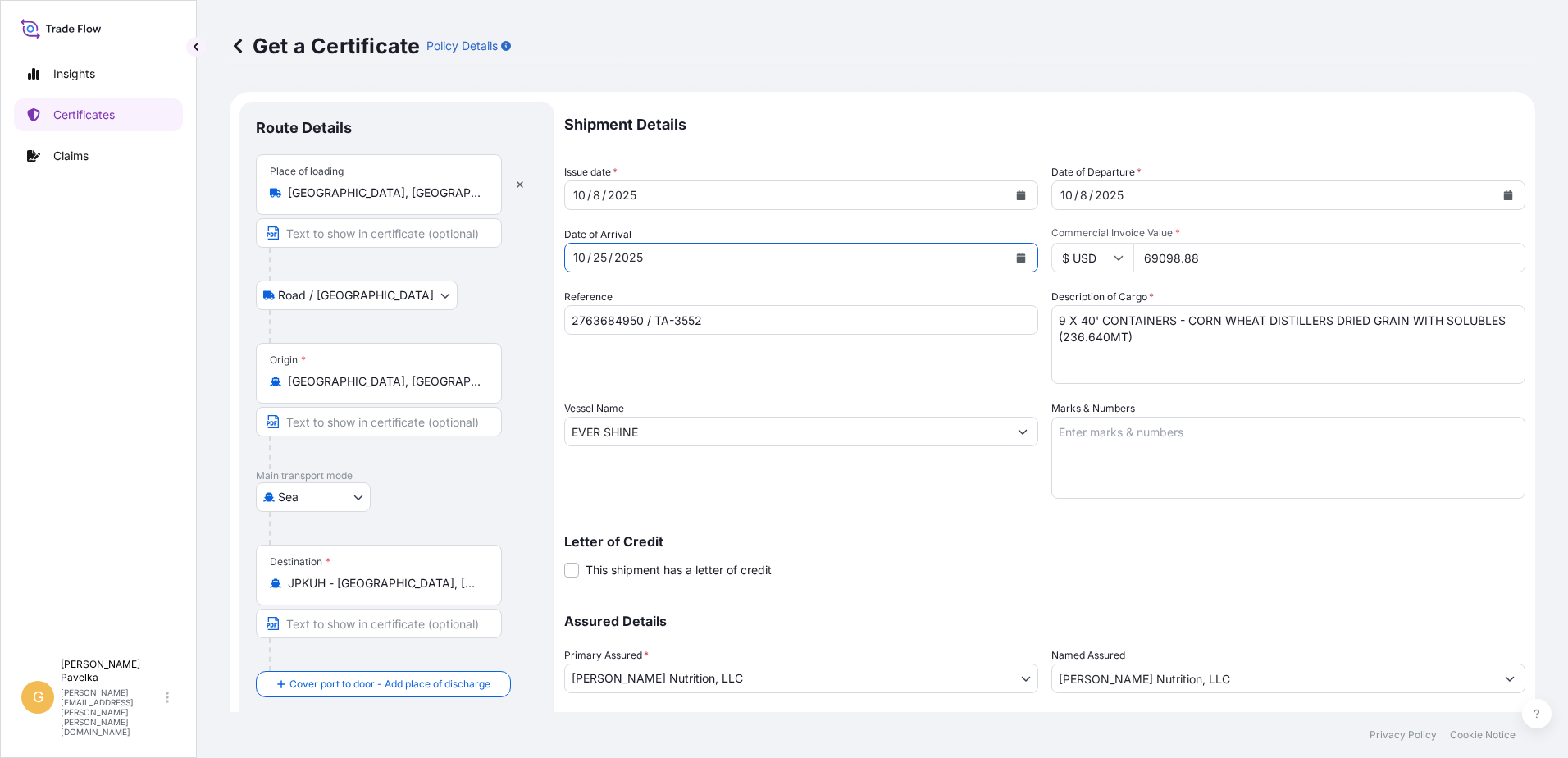
click at [715, 253] on div "[DATE]" at bounding box center [786, 257] width 443 height 30
click at [1012, 250] on button "Calendar" at bounding box center [1020, 257] width 26 height 26
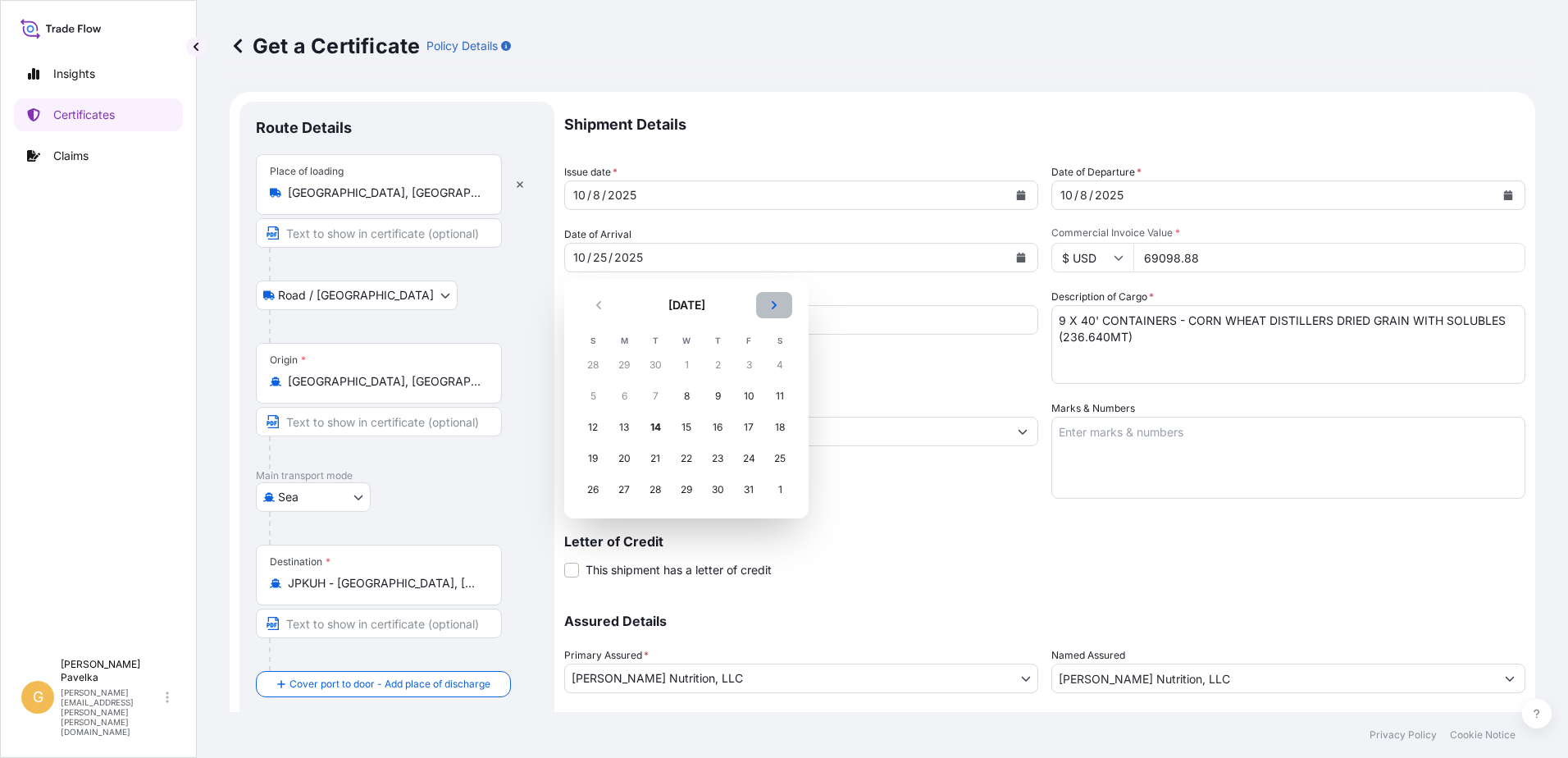
click at [772, 300] on button "Next" at bounding box center [774, 305] width 37 height 26
click at [781, 362] on div "1" at bounding box center [779, 364] width 30 height 30
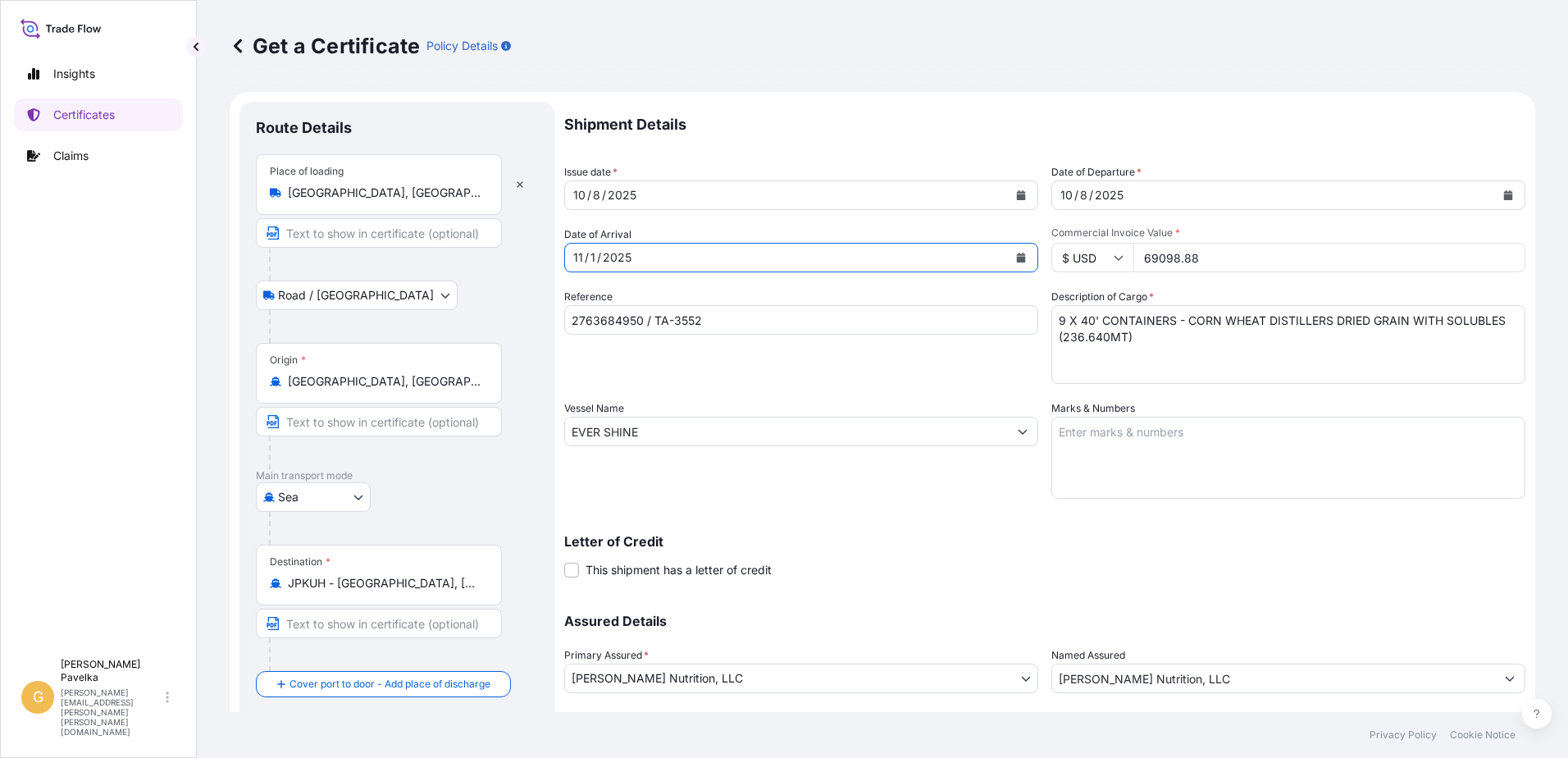
click at [635, 320] on input "2763684950 / TA-3552" at bounding box center [800, 319] width 474 height 30
click at [720, 314] on input "2763684951 / TA-3552" at bounding box center [800, 319] width 474 height 30
type input "2763684951 / TA-3552"
click at [1055, 314] on textarea "9 X 40' CONTAINERS - CORN WHEAT DISTILLERS DRIED GRAIN WITH SOLUBLES (236.640MT)" at bounding box center [1287, 344] width 474 height 79
click at [1055, 332] on textarea "9 X 40' CONTAINERS - CORN WHEAT DISTILLERS DRIED GRAIN WITH SOLUBLES (236.640MT)" at bounding box center [1287, 344] width 474 height 79
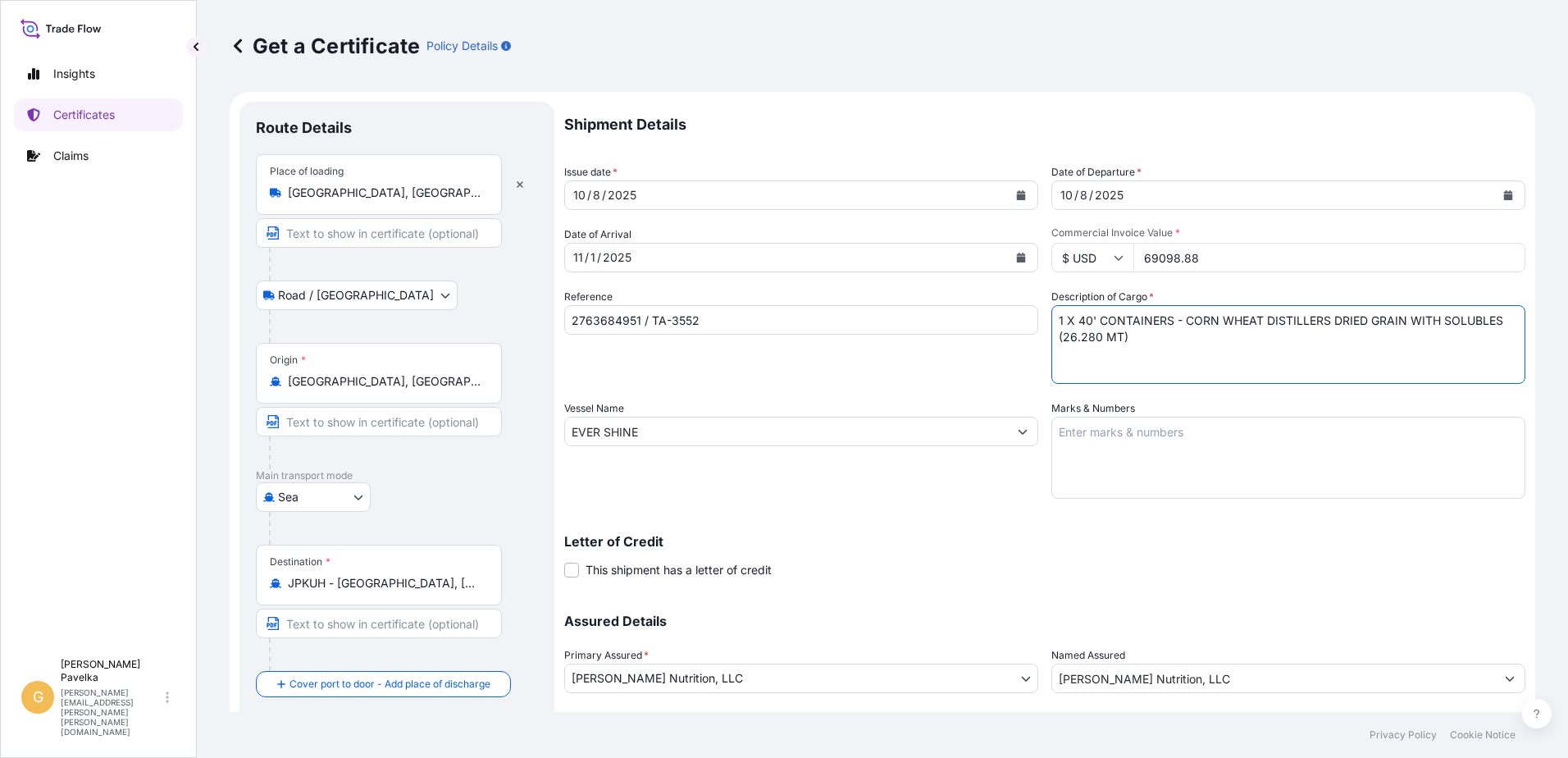
click at [1161, 316] on textarea "9 X 40' CONTAINERS - CORN WHEAT DISTILLERS DRIED GRAIN WITH SOLUBLES (236.640MT)" at bounding box center [1287, 344] width 474 height 79
type textarea "1 X 40' CONTAINER - CORN WHEAT DISTILLERS DRIED GRAIN WITH SOLUBLES (26.280 MT)"
click at [1194, 257] on input "69098.88" at bounding box center [1329, 257] width 392 height 30
click at [1194, 249] on input "69098.99" at bounding box center [1329, 257] width 392 height 30
click at [1202, 266] on input "69098.99" at bounding box center [1329, 257] width 392 height 30
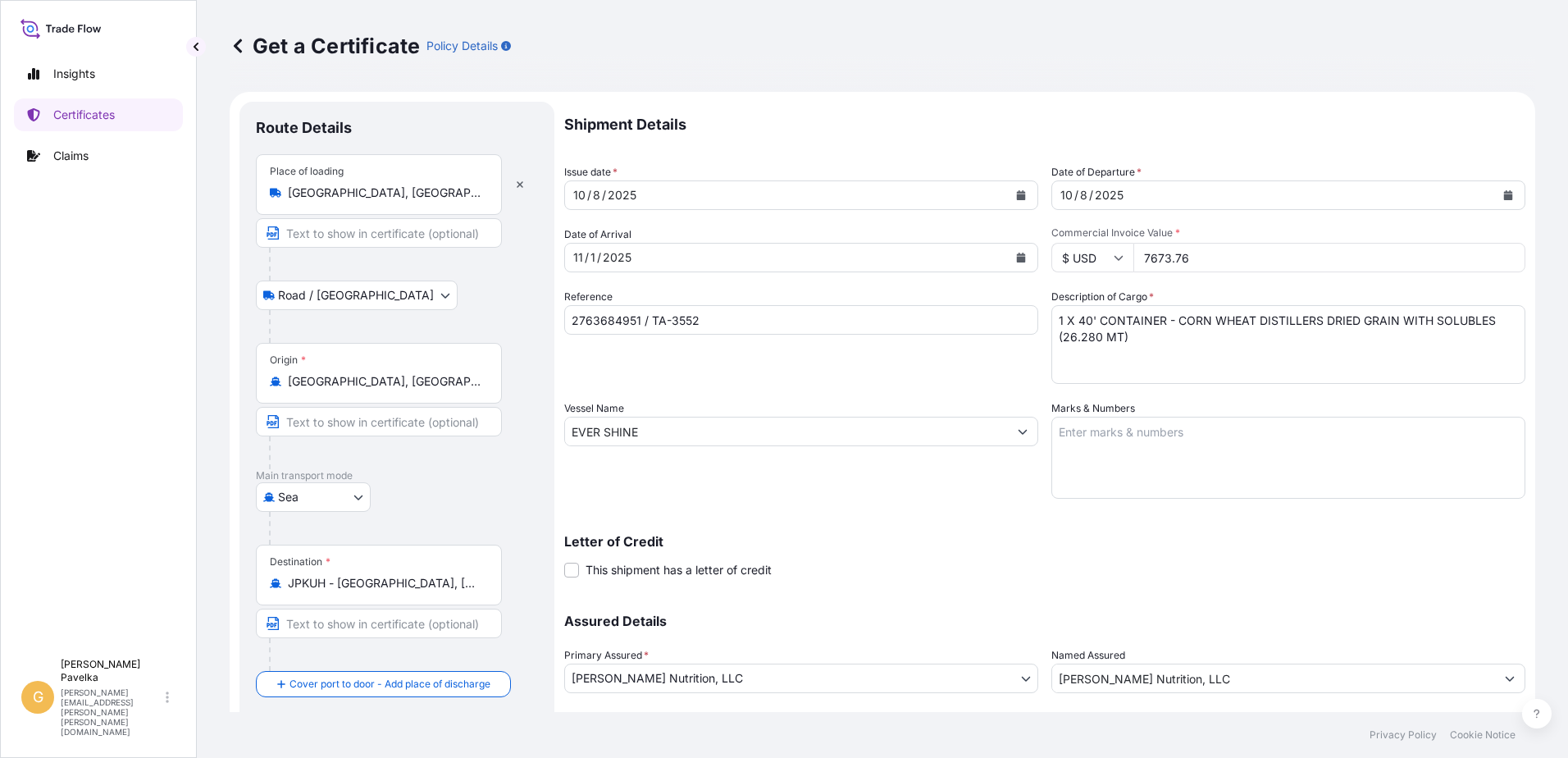
type input "7673.76"
click at [682, 451] on div "Vessel Name EVER SHINE" at bounding box center [800, 449] width 474 height 98
click at [683, 443] on input "EVER SHINE" at bounding box center [786, 431] width 443 height 30
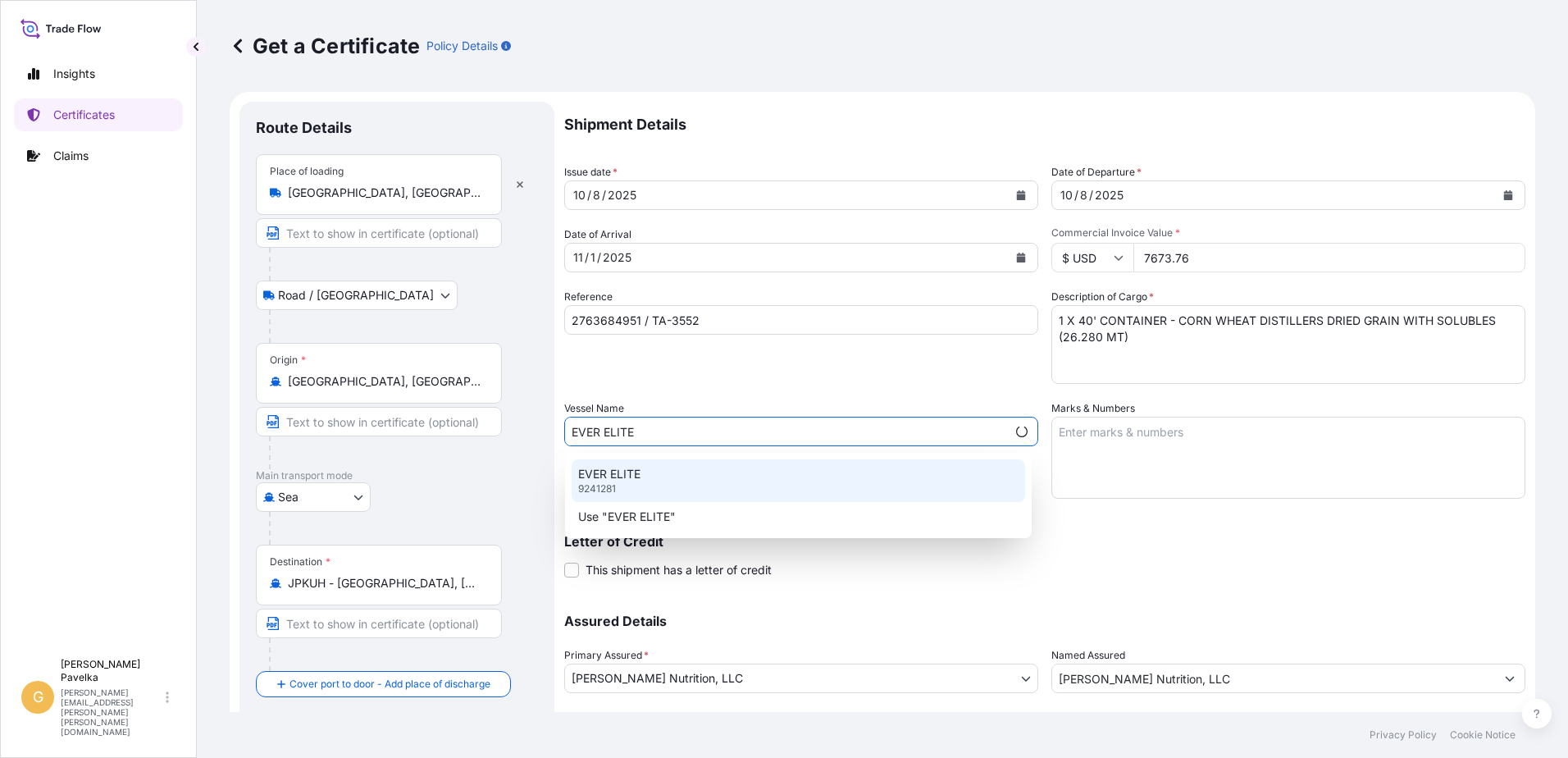
click at [687, 471] on div "EVER ELITE 9241281" at bounding box center [798, 480] width 453 height 42
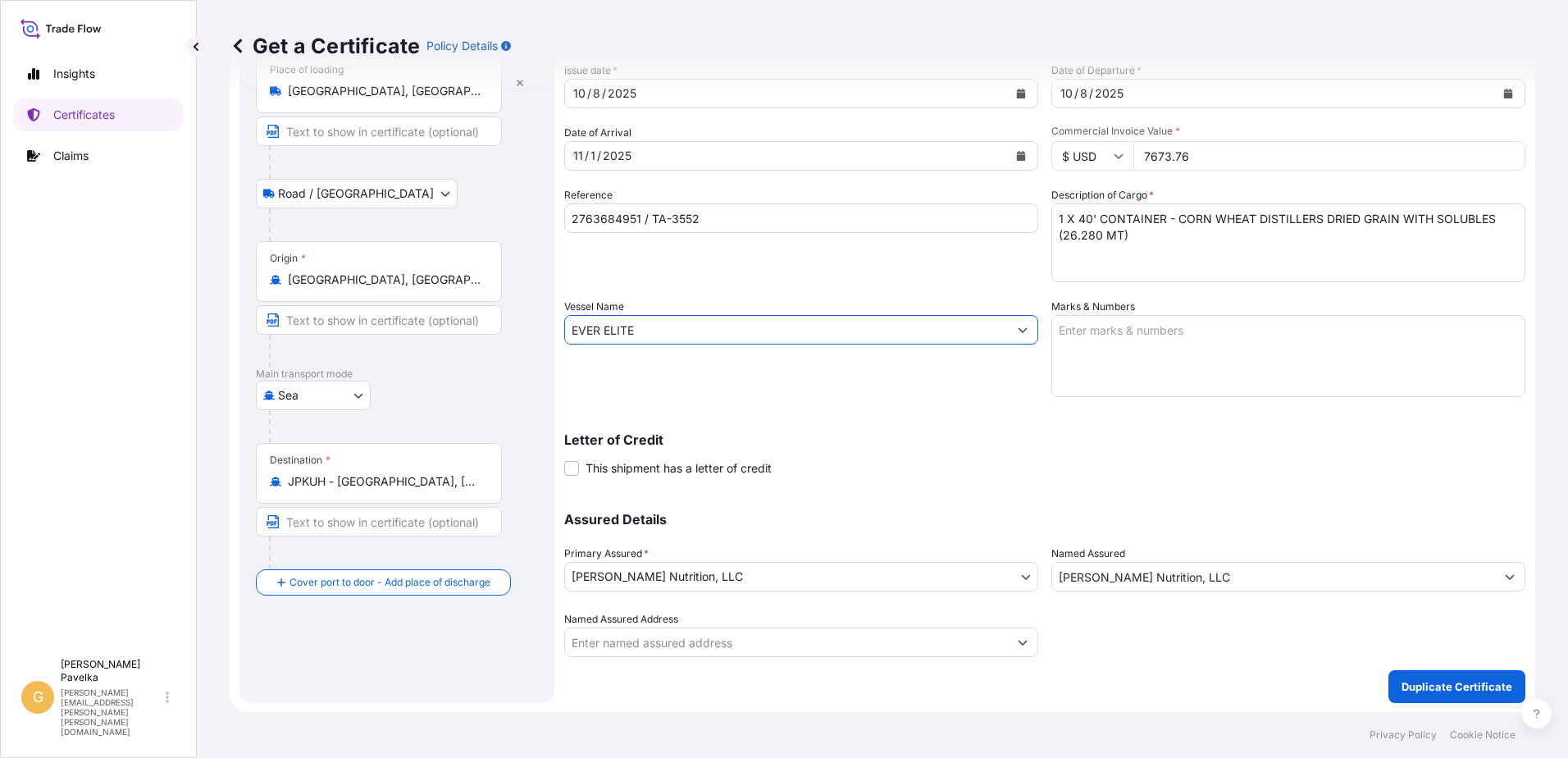
scroll to position [103, 0]
type input "EVER ELITE"
click at [1441, 687] on p "Duplicate Certificate" at bounding box center [1457, 685] width 110 height 16
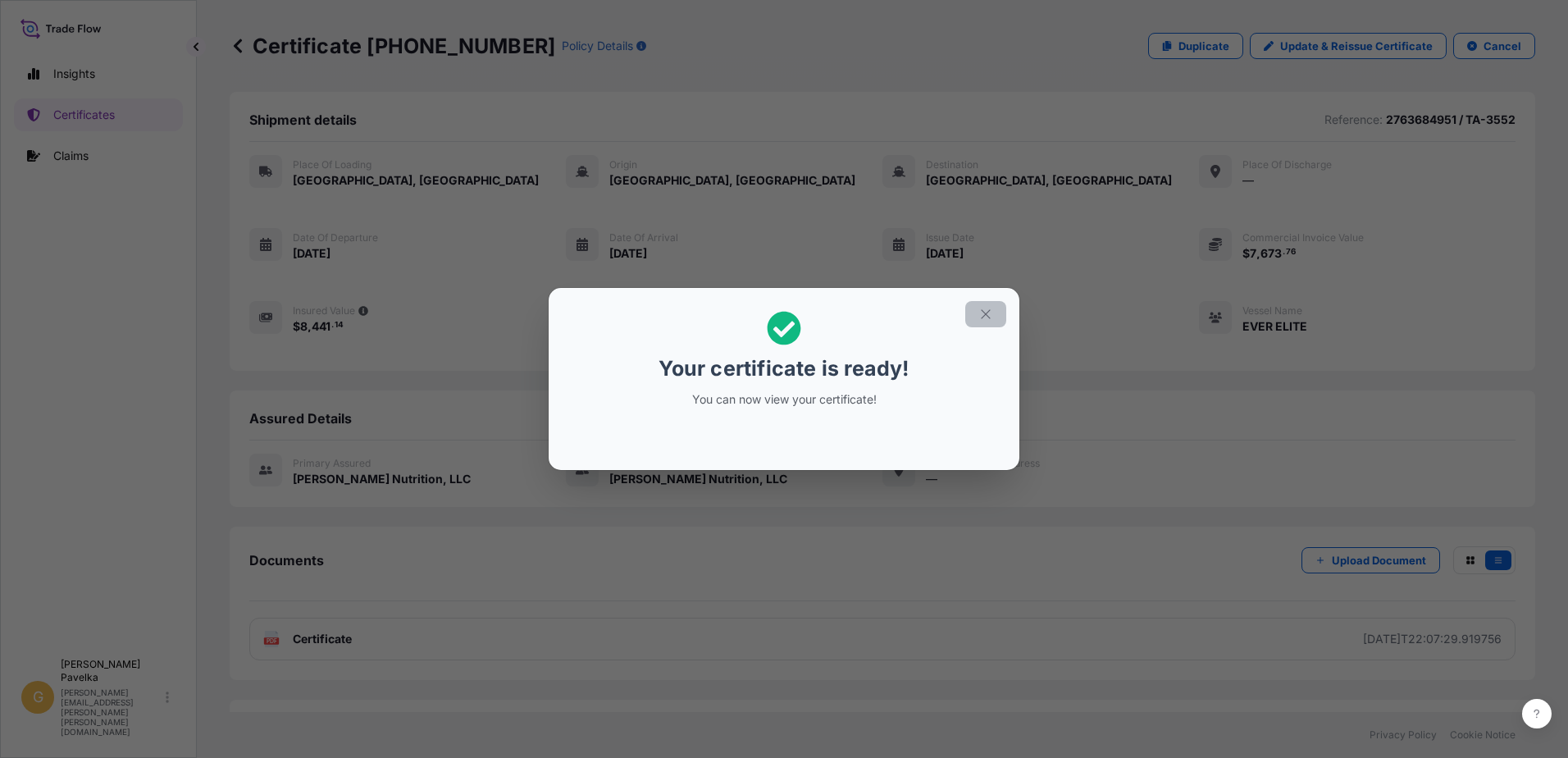
click at [986, 312] on icon "button" at bounding box center [985, 313] width 14 height 14
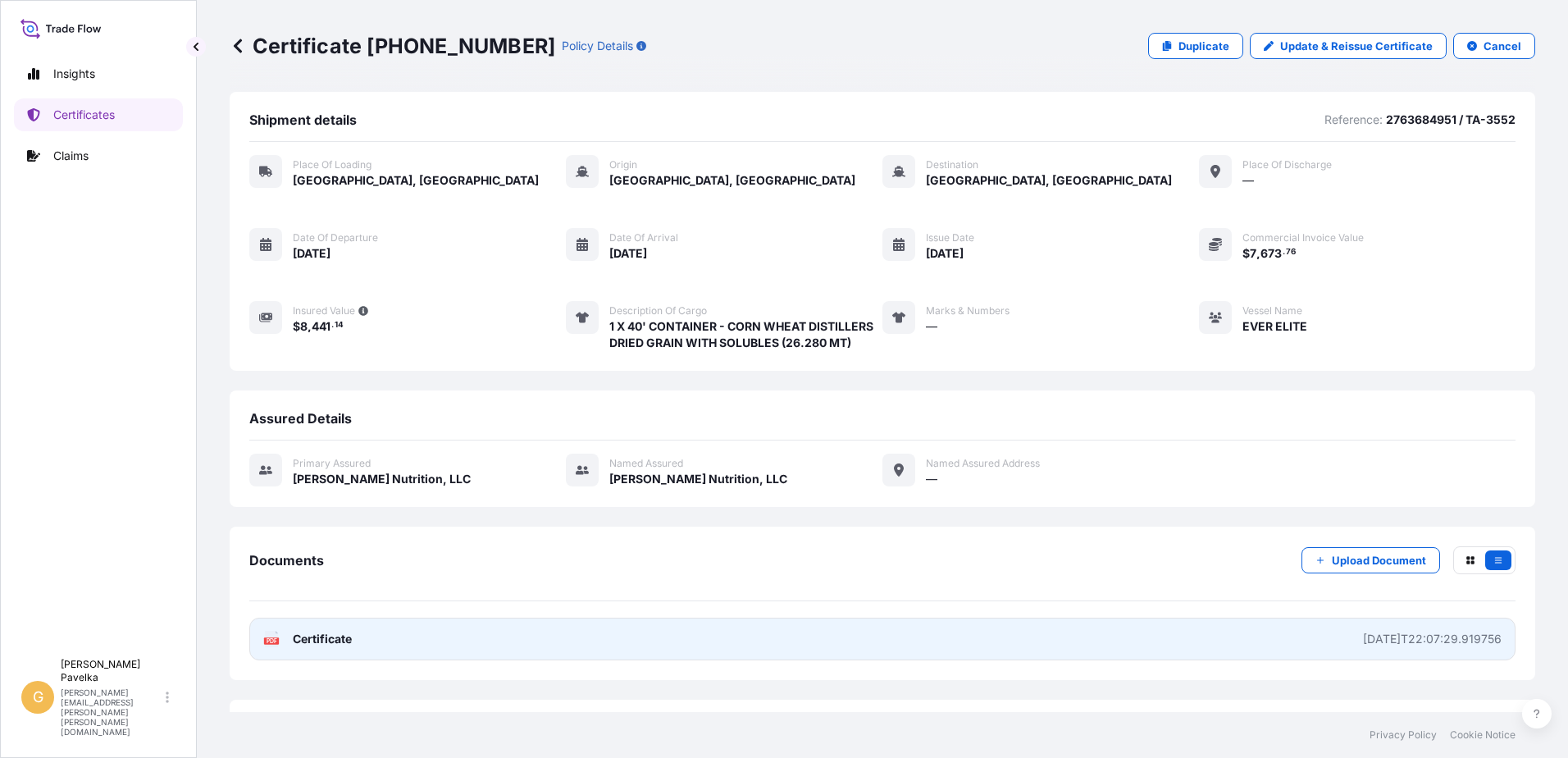
click at [322, 636] on span "Certificate" at bounding box center [322, 638] width 59 height 16
